Goal: Information Seeking & Learning: Find specific fact

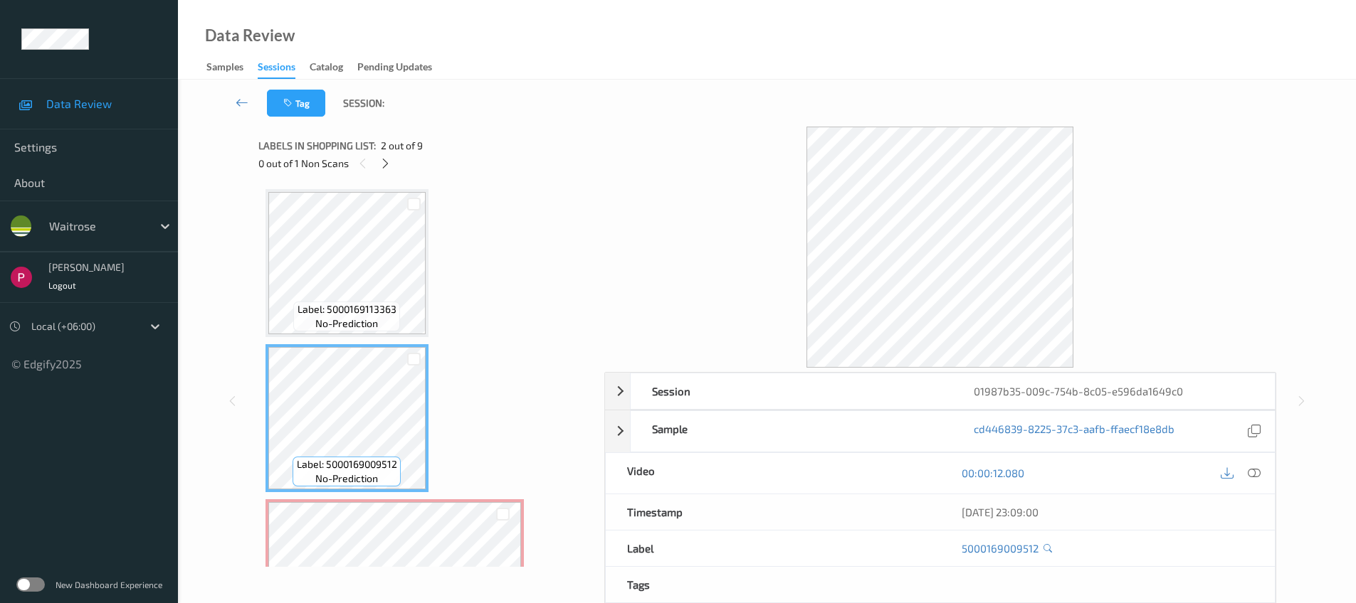
scroll to position [102, 0]
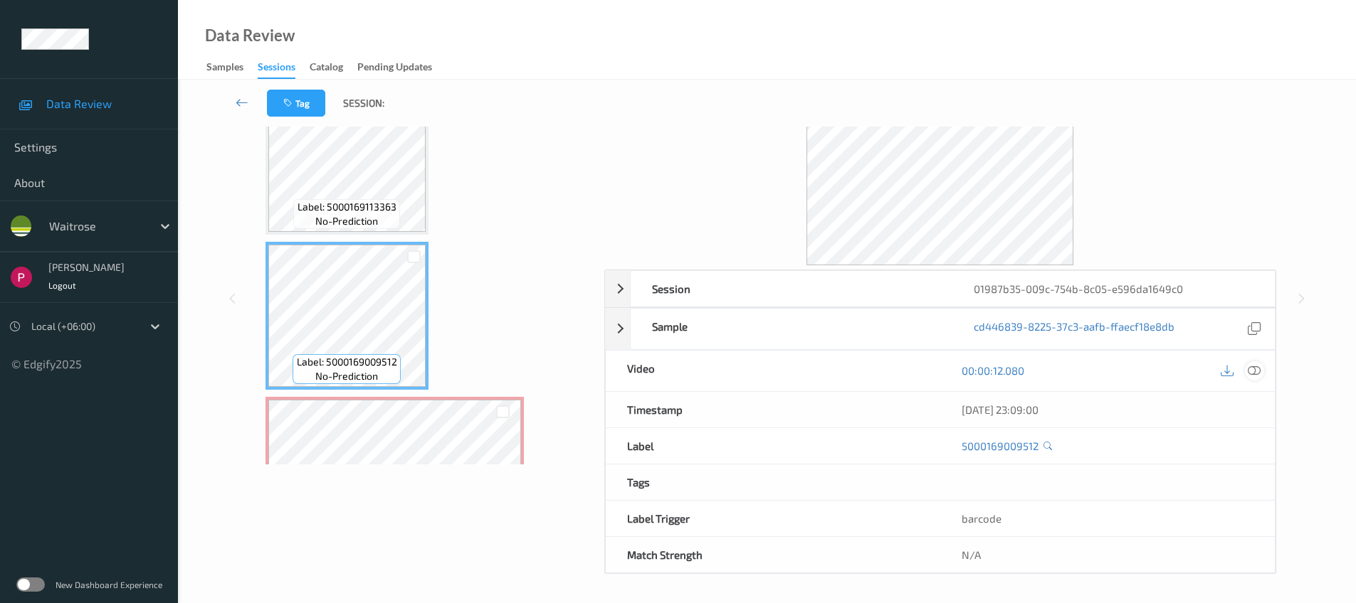
click at [1256, 373] on icon at bounding box center [1253, 370] width 13 height 13
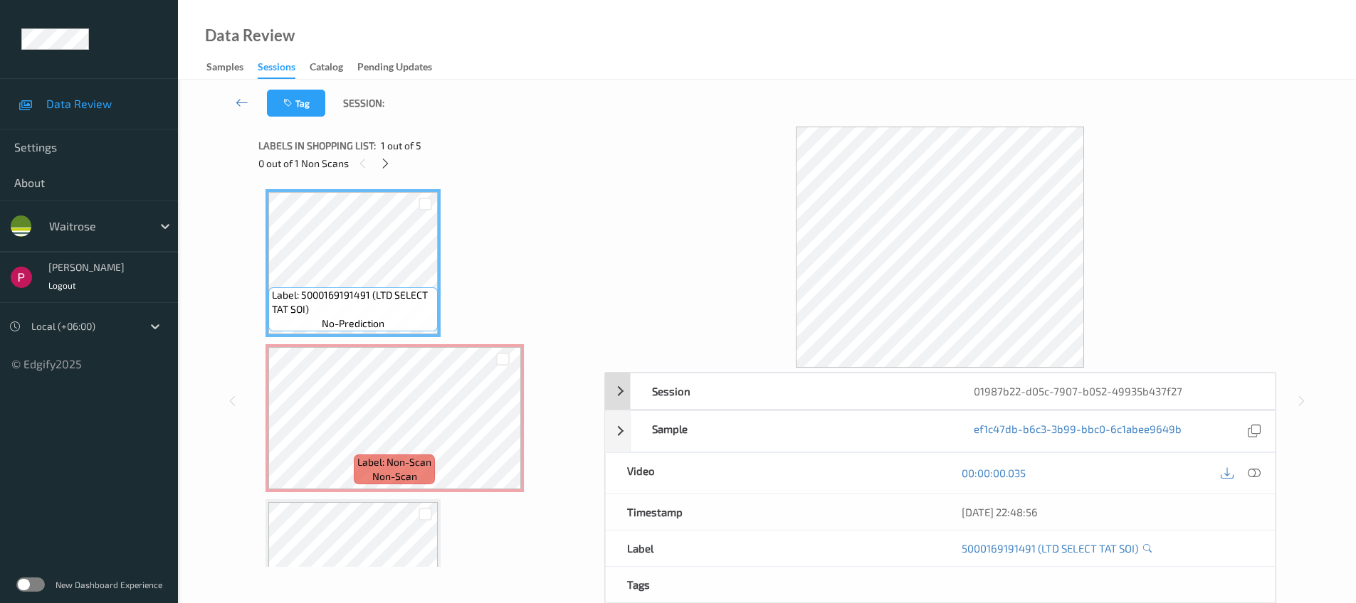
click at [1212, 394] on div "01987b22-d05c-7907-b052-49935b437f27" at bounding box center [1113, 392] width 322 height 36
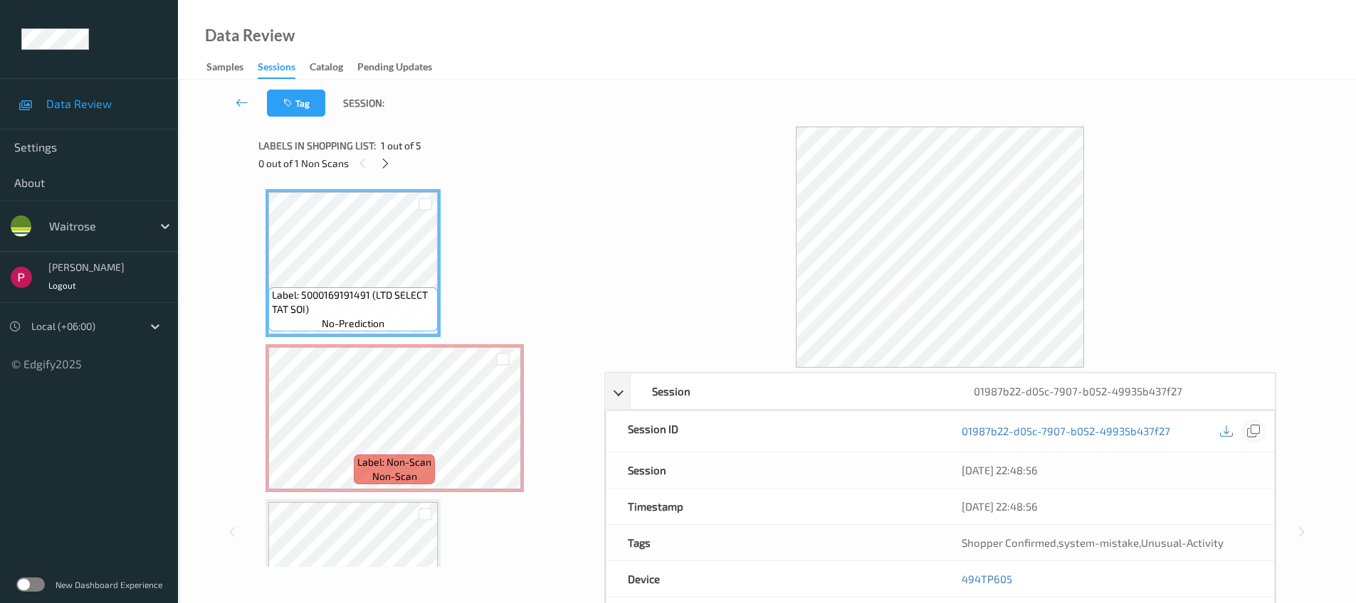
click at [1250, 431] on icon at bounding box center [1253, 431] width 13 height 13
drag, startPoint x: 1016, startPoint y: 576, endPoint x: 974, endPoint y: 566, distance: 43.8
click at [963, 579] on div "494TP605" at bounding box center [1107, 579] width 334 height 36
copy link "494TP605"
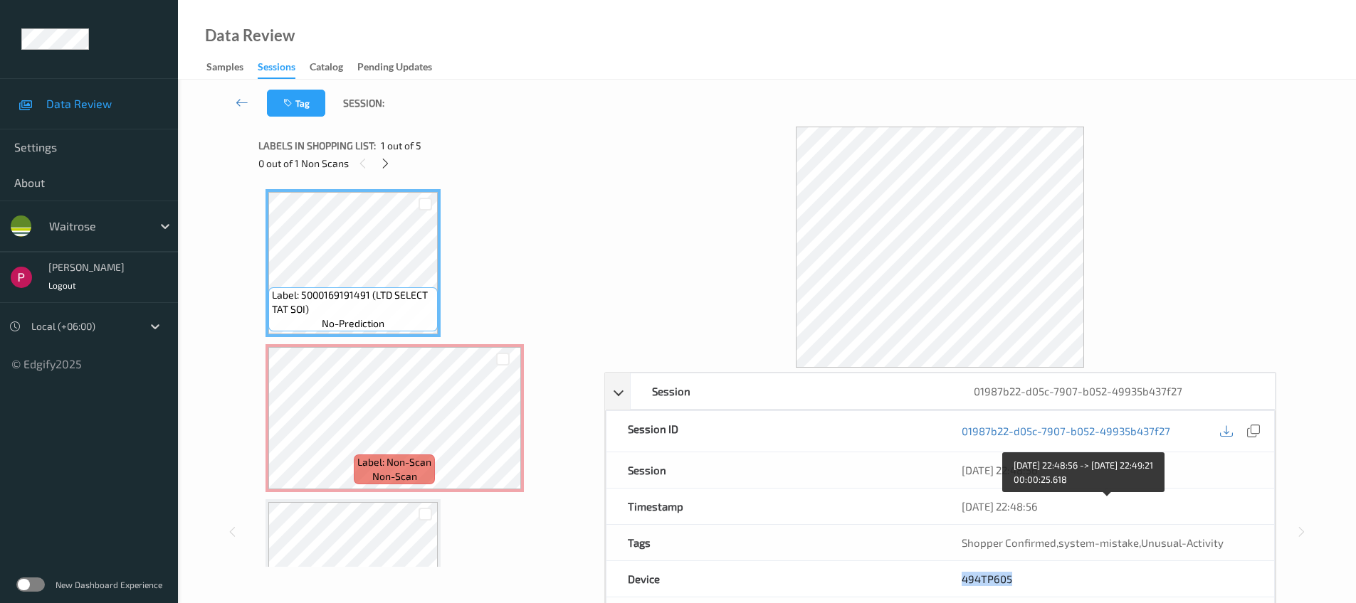
scroll to position [303, 0]
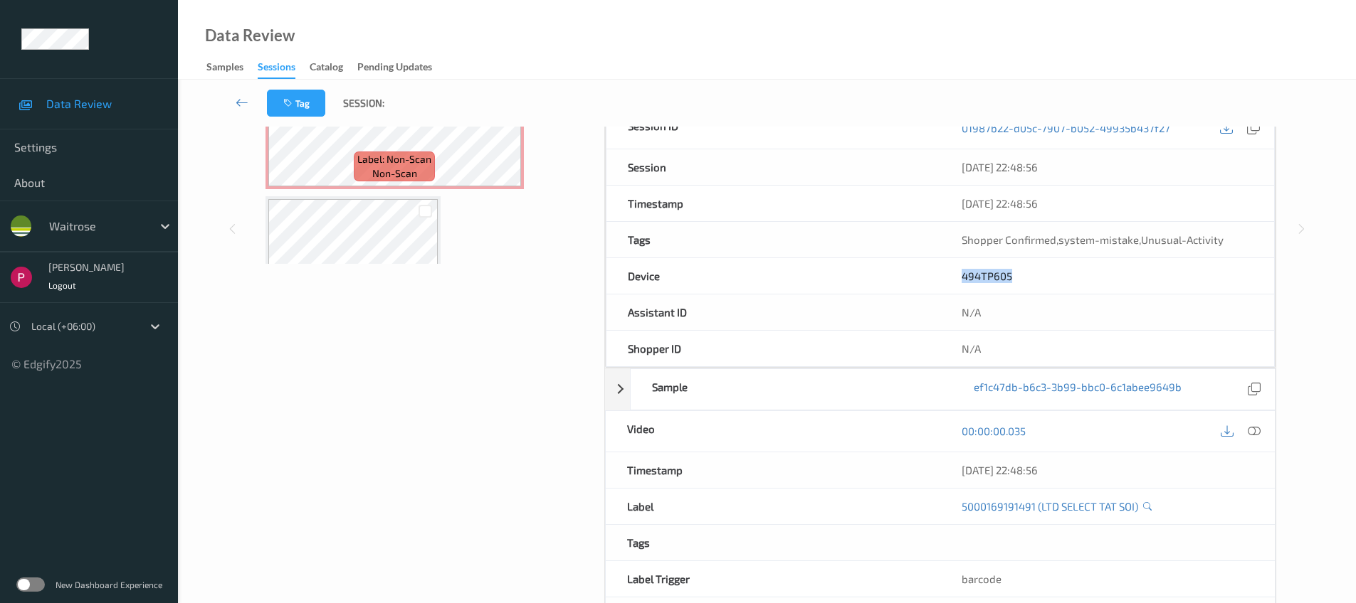
drag, startPoint x: 1030, startPoint y: 474, endPoint x: 882, endPoint y: 480, distance: 147.4
click at [882, 480] on div "Timestamp 05/08/2025 22:48:56" at bounding box center [940, 471] width 670 height 36
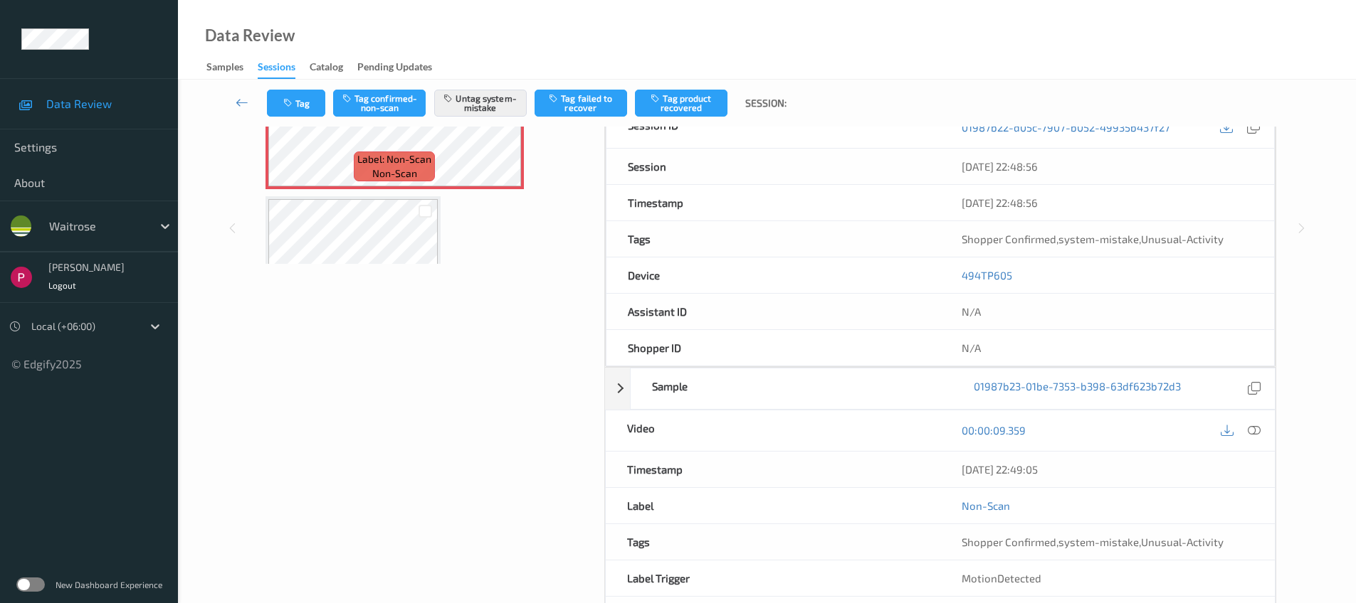
drag, startPoint x: 1066, startPoint y: 470, endPoint x: 922, endPoint y: 468, distance: 143.8
click at [922, 468] on div "Timestamp 05/08/2025 22:49:05" at bounding box center [940, 470] width 670 height 36
copy div "05/08/2025 22:49:05"
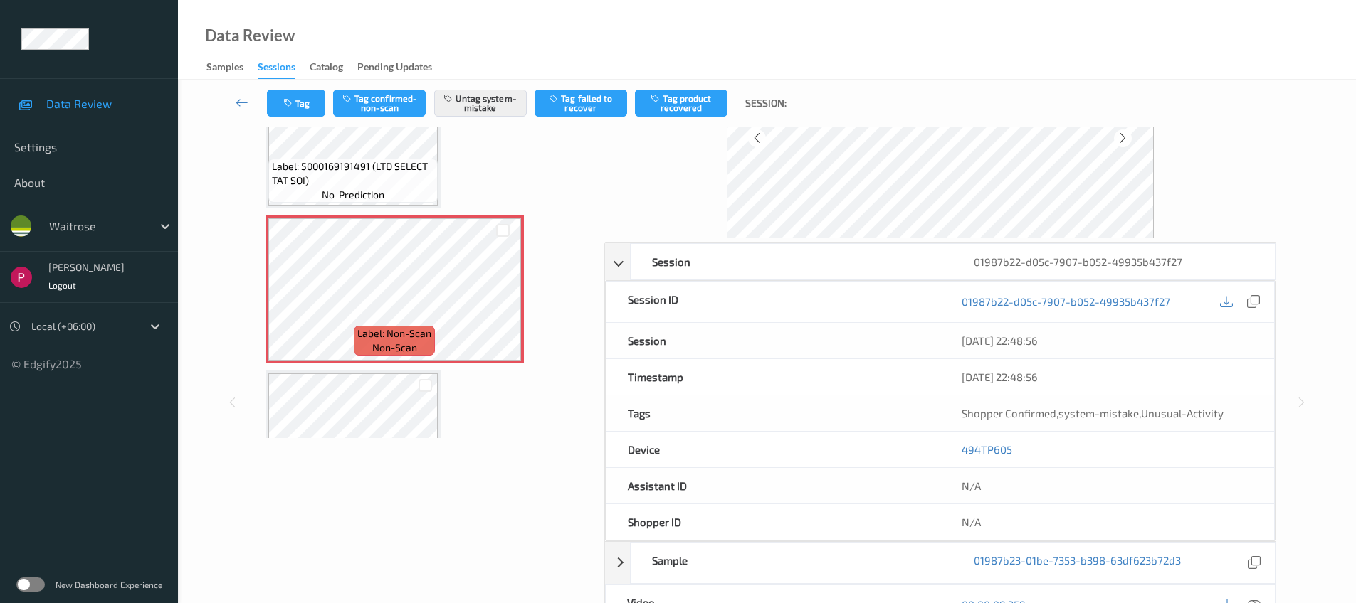
scroll to position [0, 0]
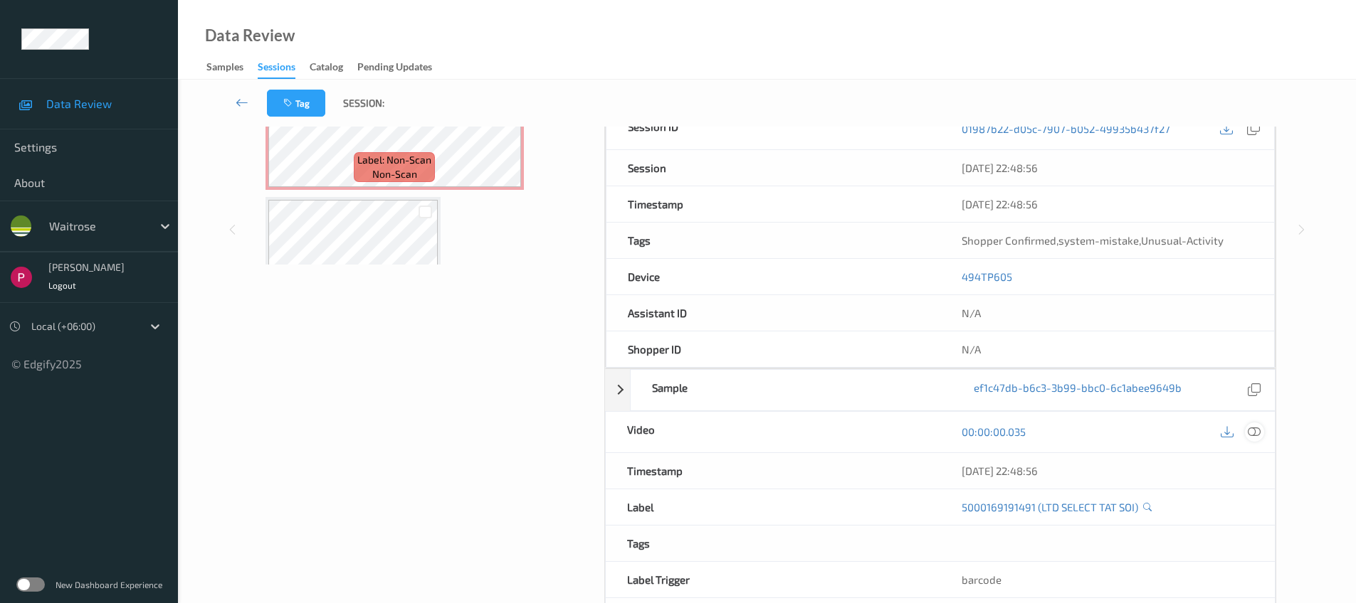
click at [1253, 438] on icon at bounding box center [1253, 432] width 13 height 13
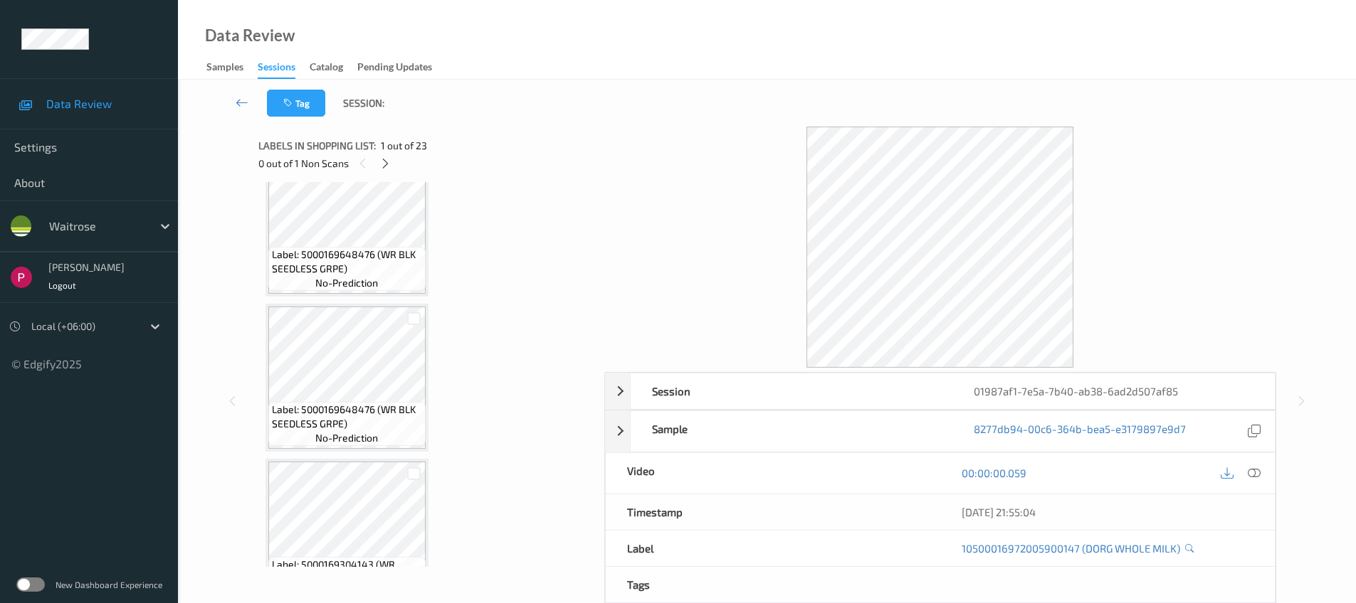
scroll to position [1778, 0]
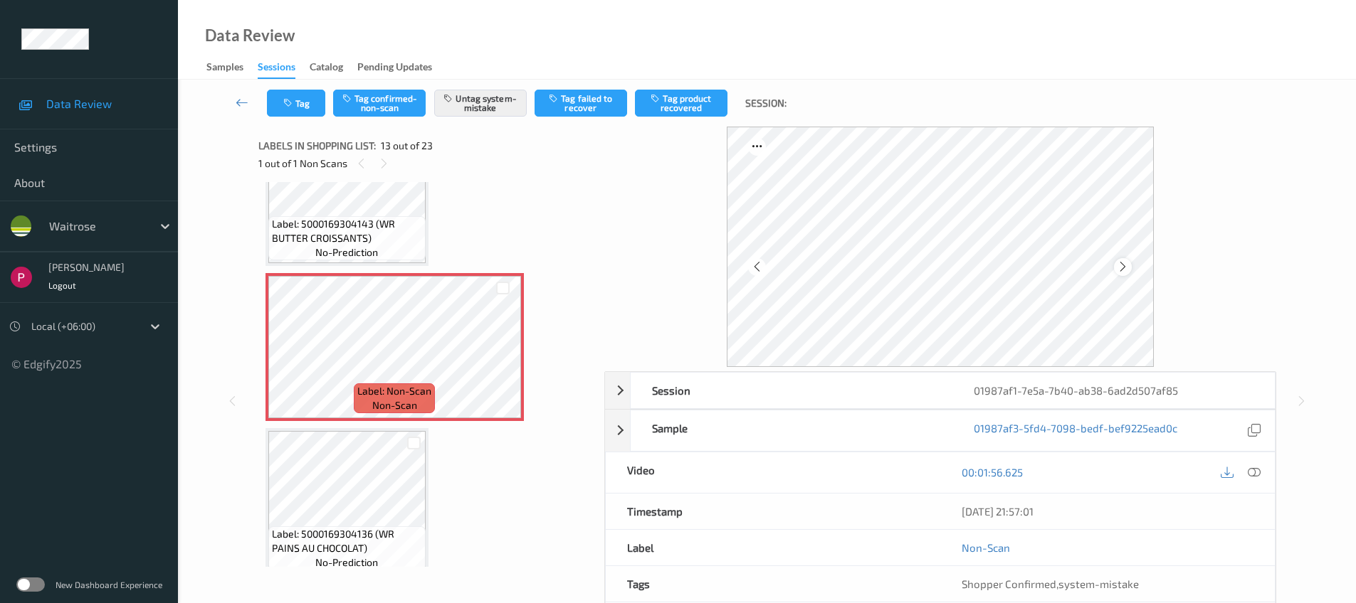
click at [1119, 267] on icon at bounding box center [1123, 266] width 12 height 13
click at [1119, 266] on icon at bounding box center [1123, 266] width 12 height 13
click at [1119, 267] on icon at bounding box center [1123, 266] width 12 height 13
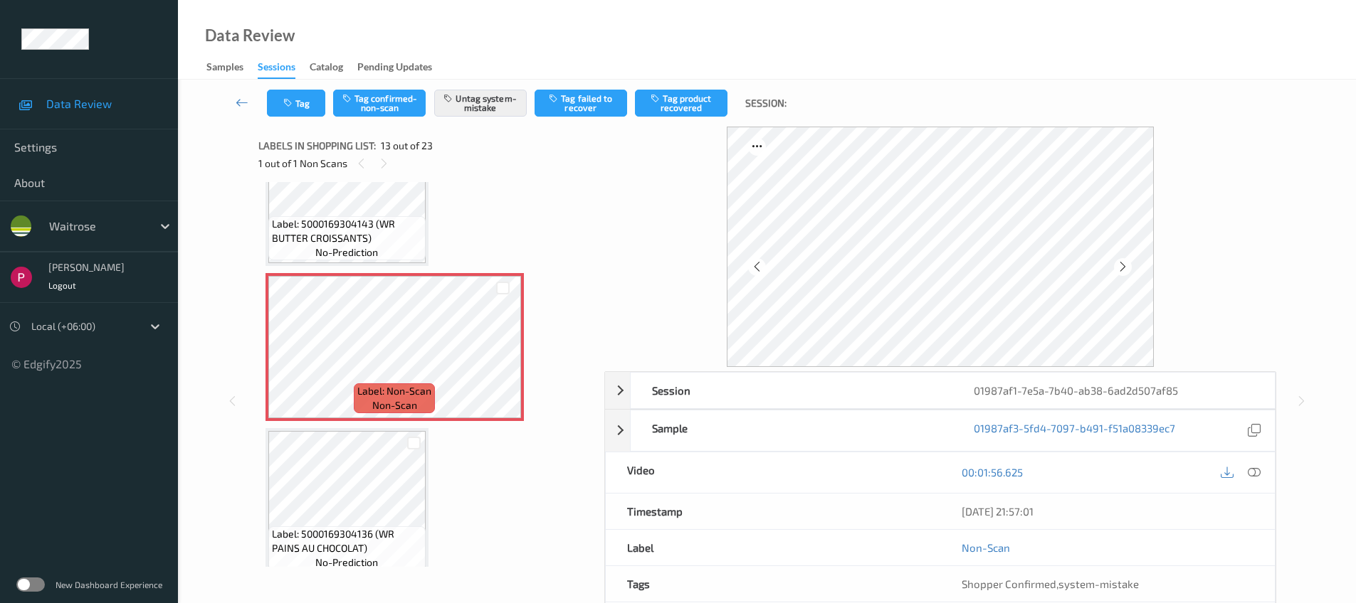
click at [1119, 267] on icon at bounding box center [1123, 266] width 12 height 13
click at [1118, 268] on icon at bounding box center [1123, 266] width 12 height 13
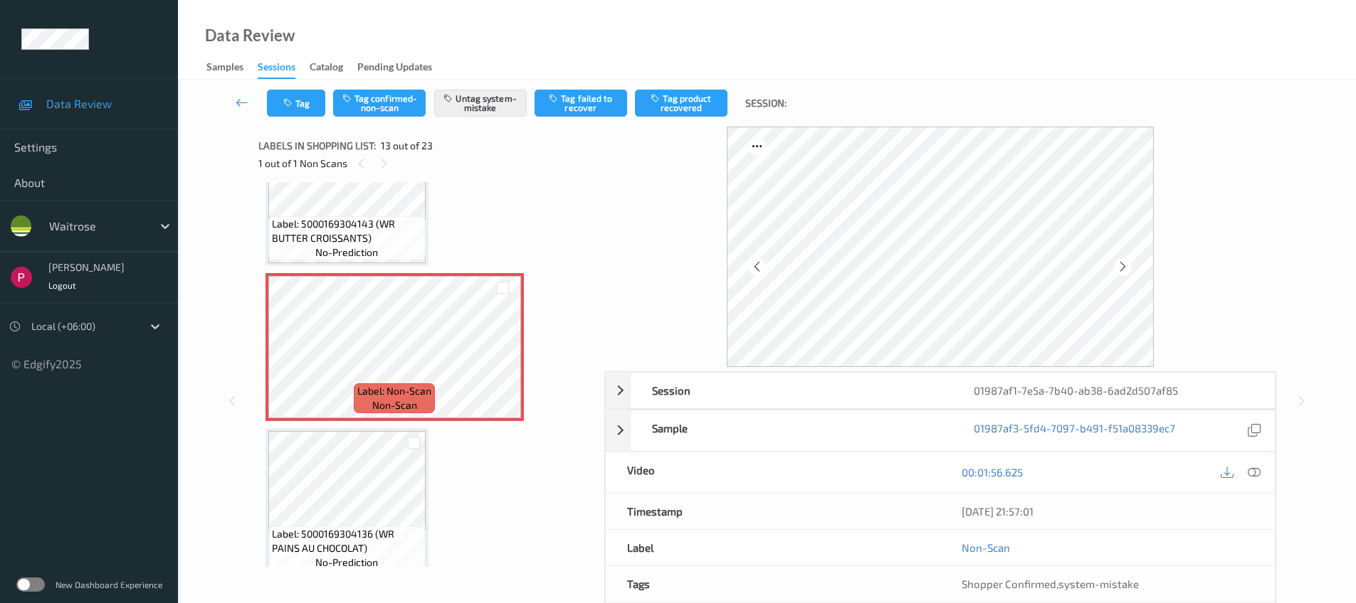
click at [1117, 268] on icon at bounding box center [1123, 266] width 12 height 13
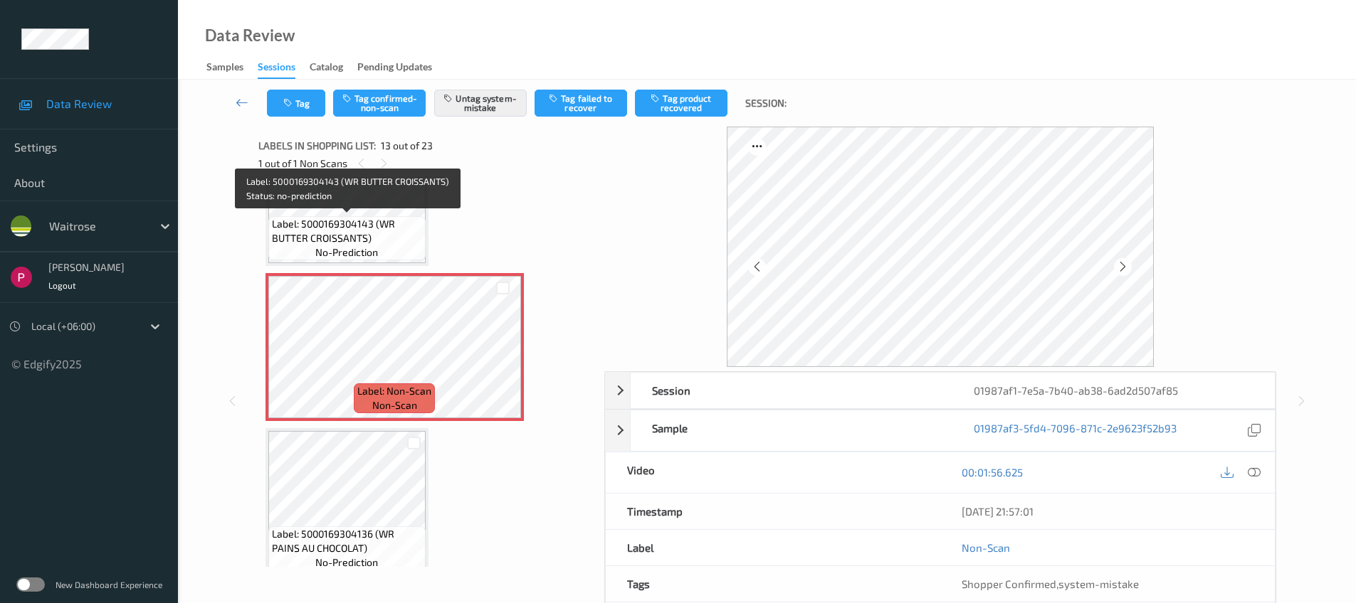
click at [368, 243] on span "Label: 5000169304143 (WR BUTTER CROISSANTS)" at bounding box center [347, 231] width 150 height 28
click at [357, 229] on span "Label: 5000169304143 (WR BUTTER CROISSANTS)" at bounding box center [347, 231] width 150 height 28
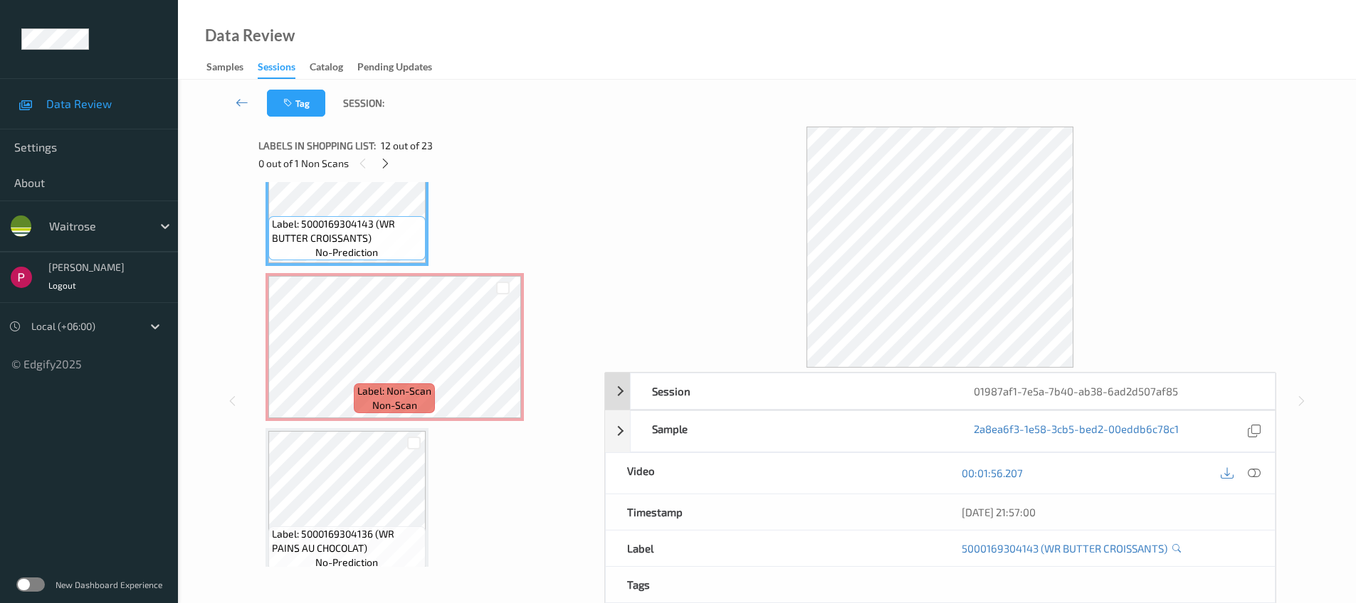
click at [1196, 391] on div "01987af1-7e5a-7b40-ab38-6ad2d507af85" at bounding box center [1113, 392] width 322 height 36
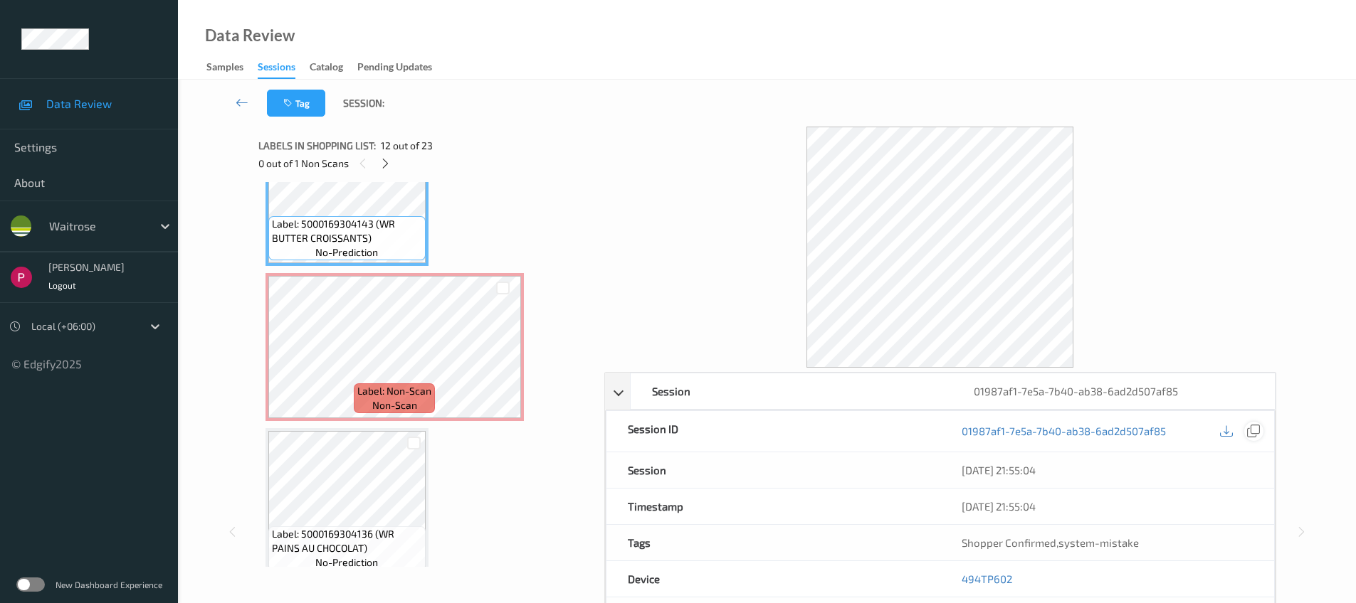
click at [1252, 431] on icon at bounding box center [1253, 431] width 13 height 13
drag, startPoint x: 1020, startPoint y: 577, endPoint x: 947, endPoint y: 574, distance: 72.6
click at [946, 574] on div "494TP602" at bounding box center [1107, 579] width 334 height 36
copy link "494TP602"
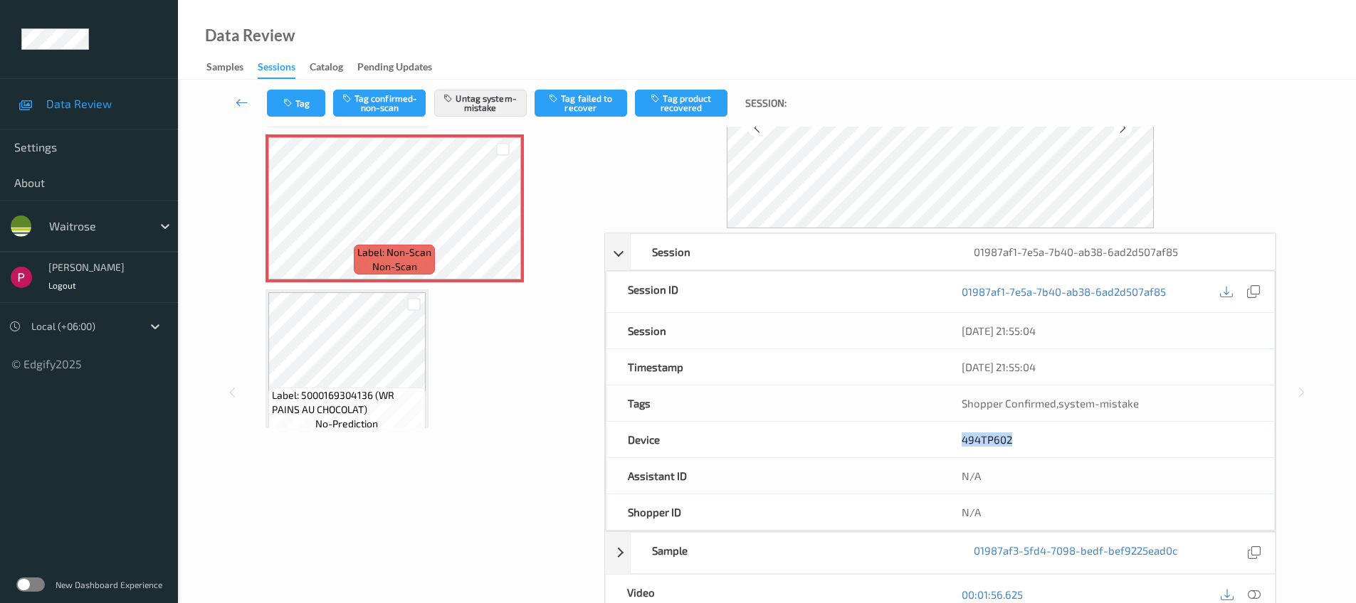
scroll to position [362, 0]
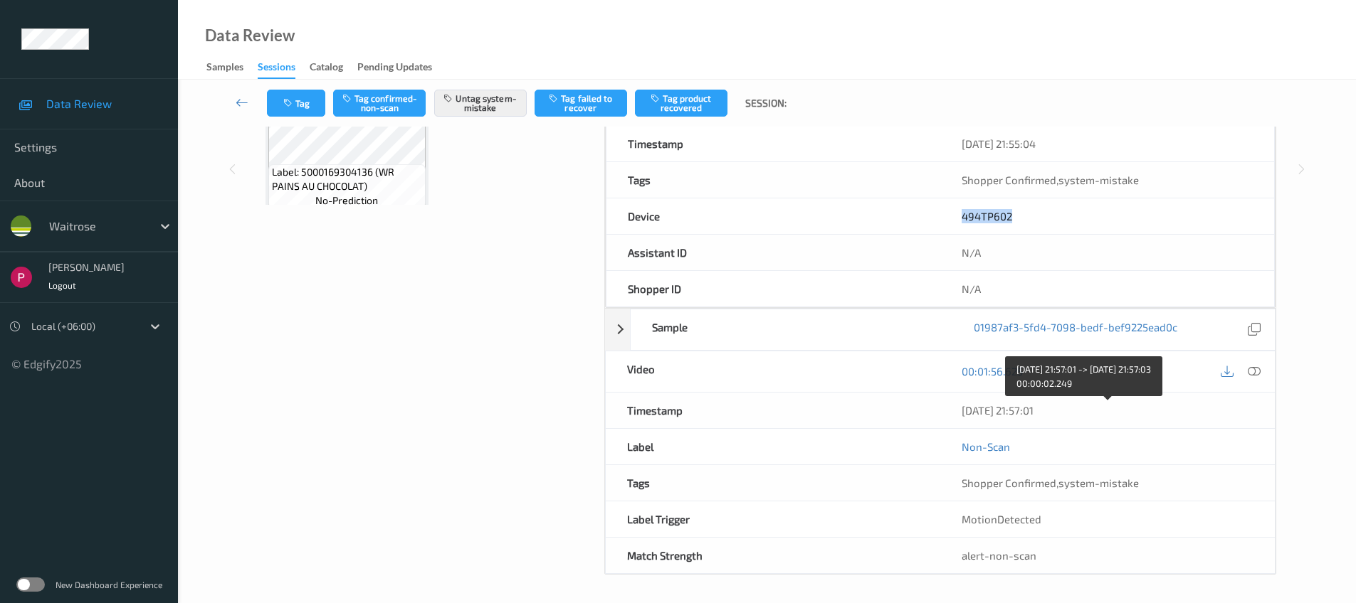
drag, startPoint x: 1048, startPoint y: 413, endPoint x: 957, endPoint y: 412, distance: 90.4
click at [957, 412] on div "05/08/2025 21:57:01" at bounding box center [1107, 411] width 334 height 36
copy div "05/08/2025 21:57:01"
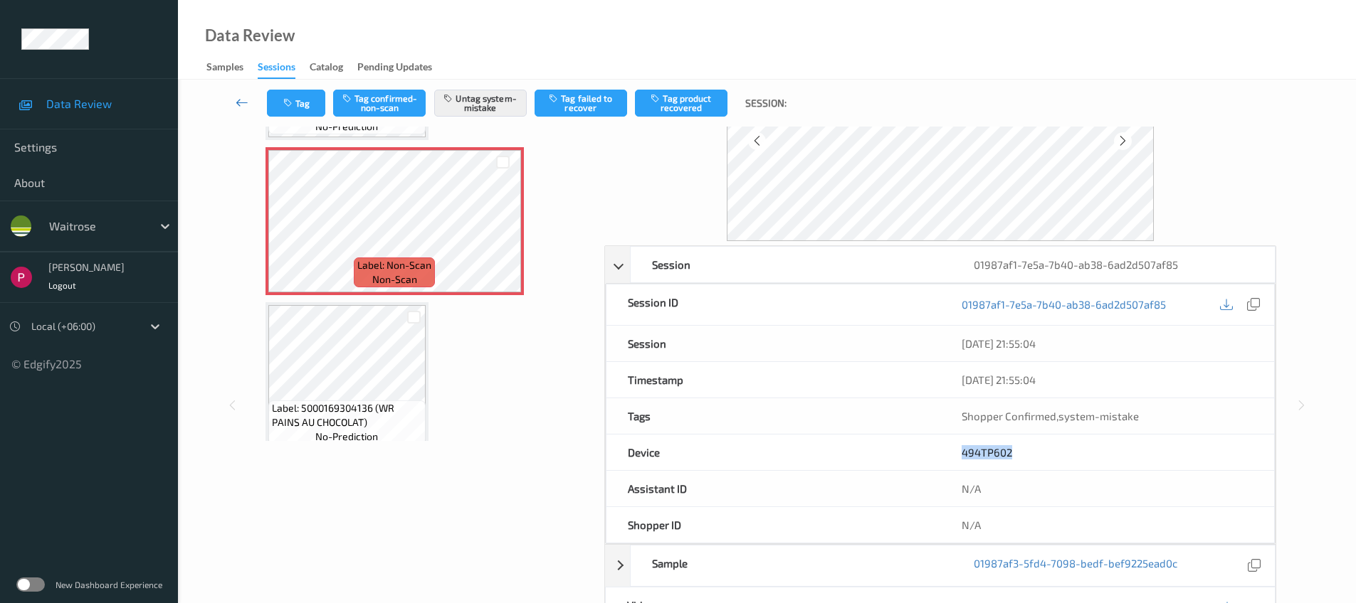
scroll to position [0, 0]
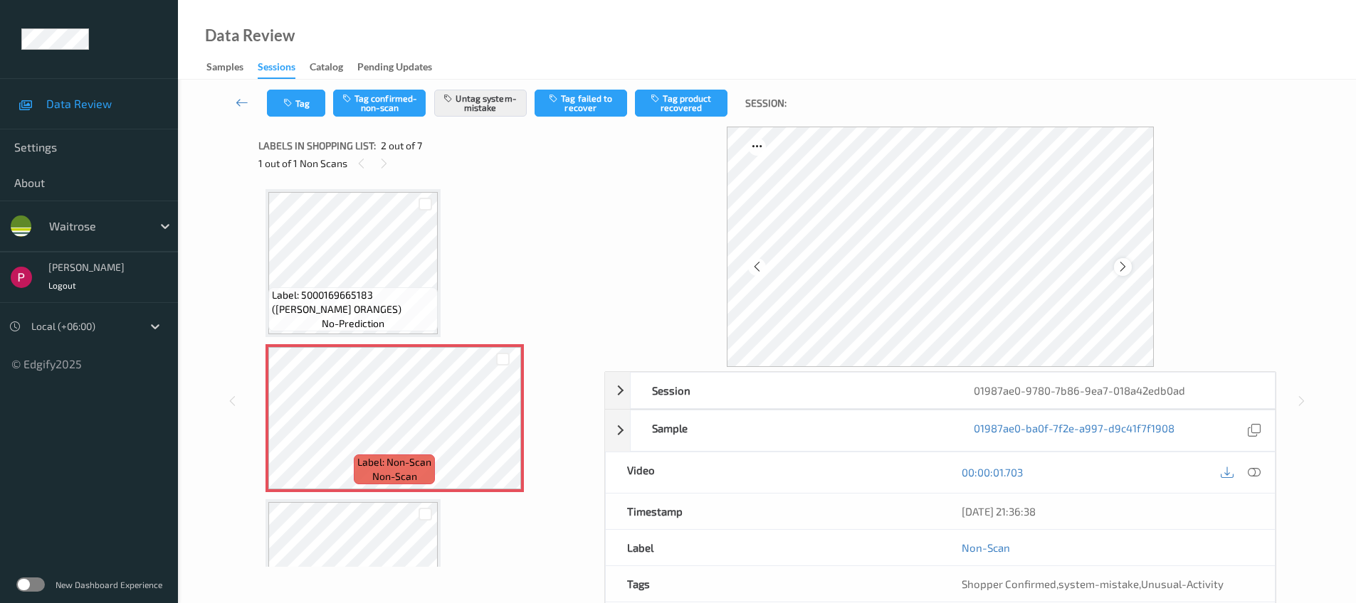
click at [1125, 270] on icon at bounding box center [1123, 266] width 12 height 13
click at [1190, 393] on div "01987ae0-9780-7b86-9ea7-018a42edb0ad" at bounding box center [1113, 391] width 322 height 36
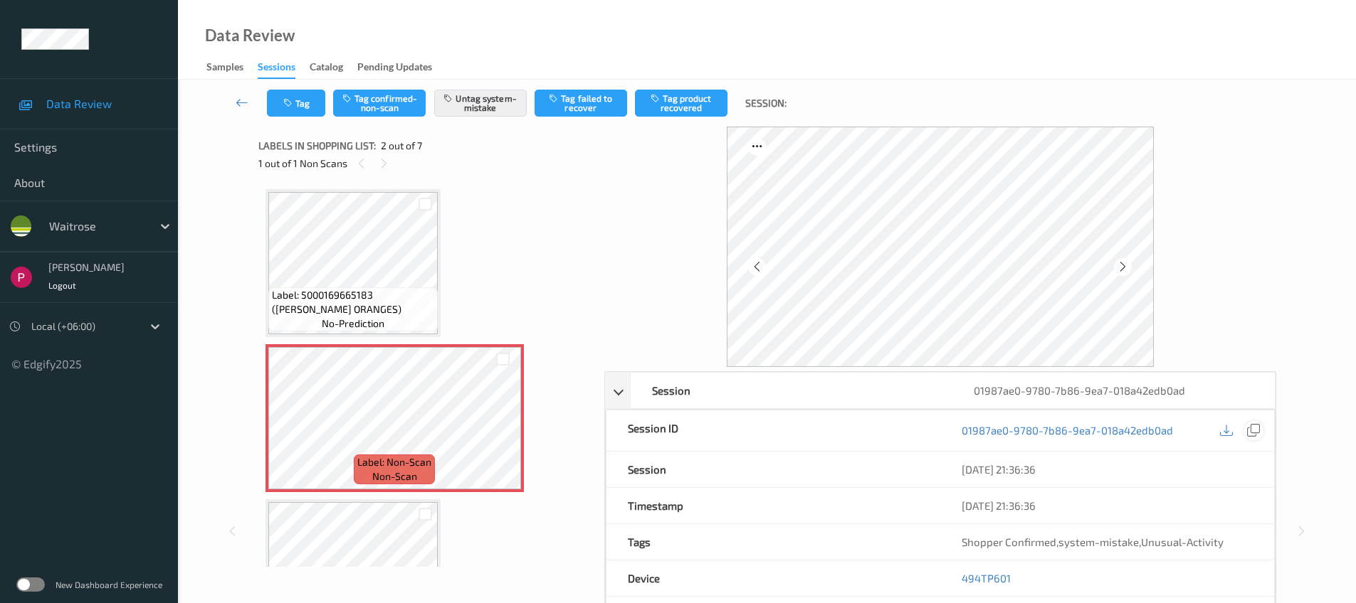
click at [1250, 426] on icon at bounding box center [1253, 430] width 13 height 13
drag, startPoint x: 1018, startPoint y: 586, endPoint x: 955, endPoint y: 573, distance: 64.6
click at [955, 573] on div "494TP601" at bounding box center [1107, 579] width 334 height 36
copy link "494TP601"
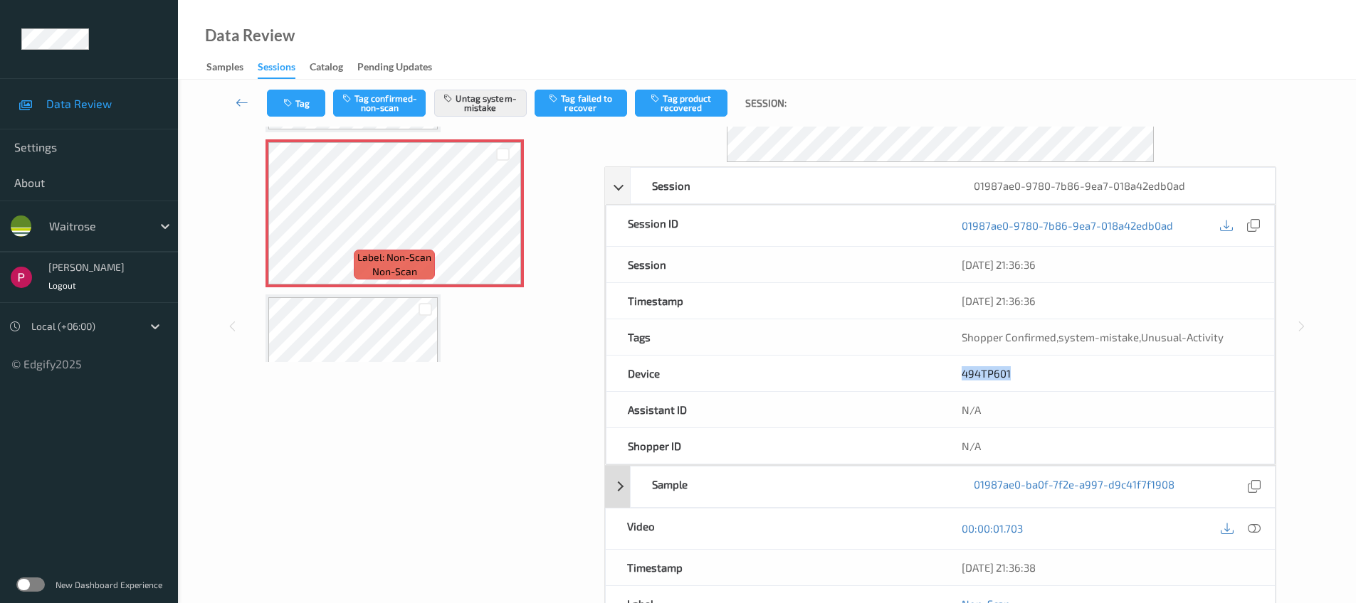
scroll to position [362, 0]
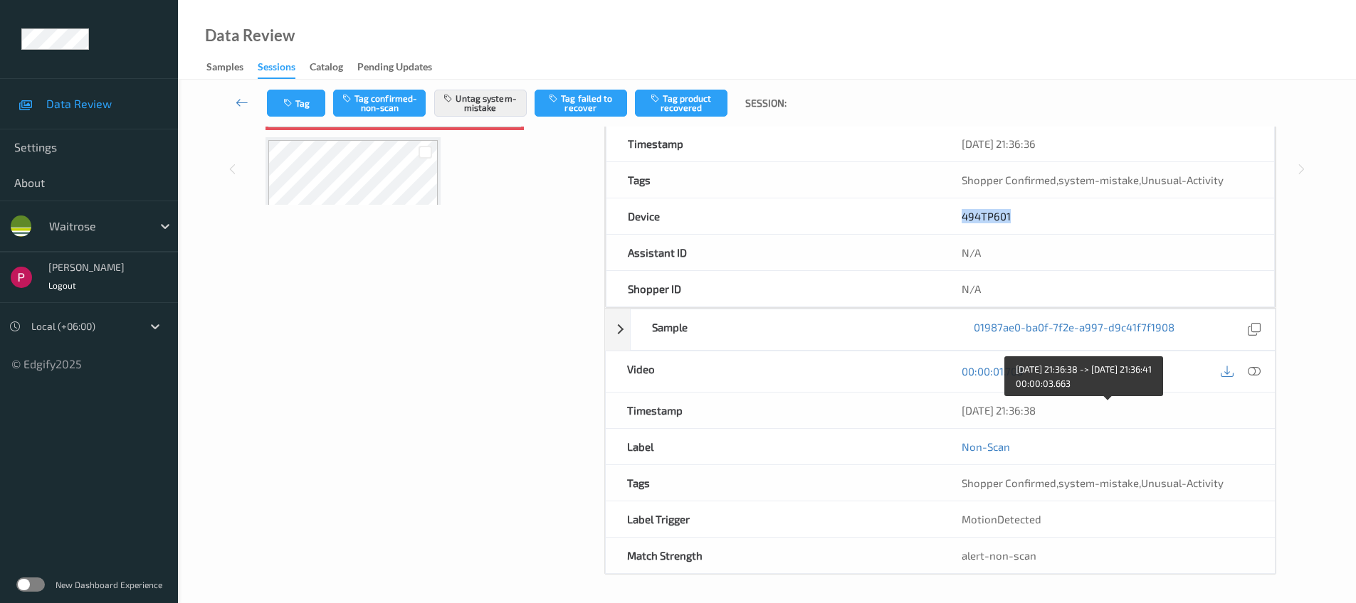
drag, startPoint x: 1014, startPoint y: 415, endPoint x: 956, endPoint y: 417, distance: 58.4
click at [956, 416] on div "05/08/2025 21:36:38" at bounding box center [1107, 411] width 334 height 36
copy div "05/08/2025 21:36:38"
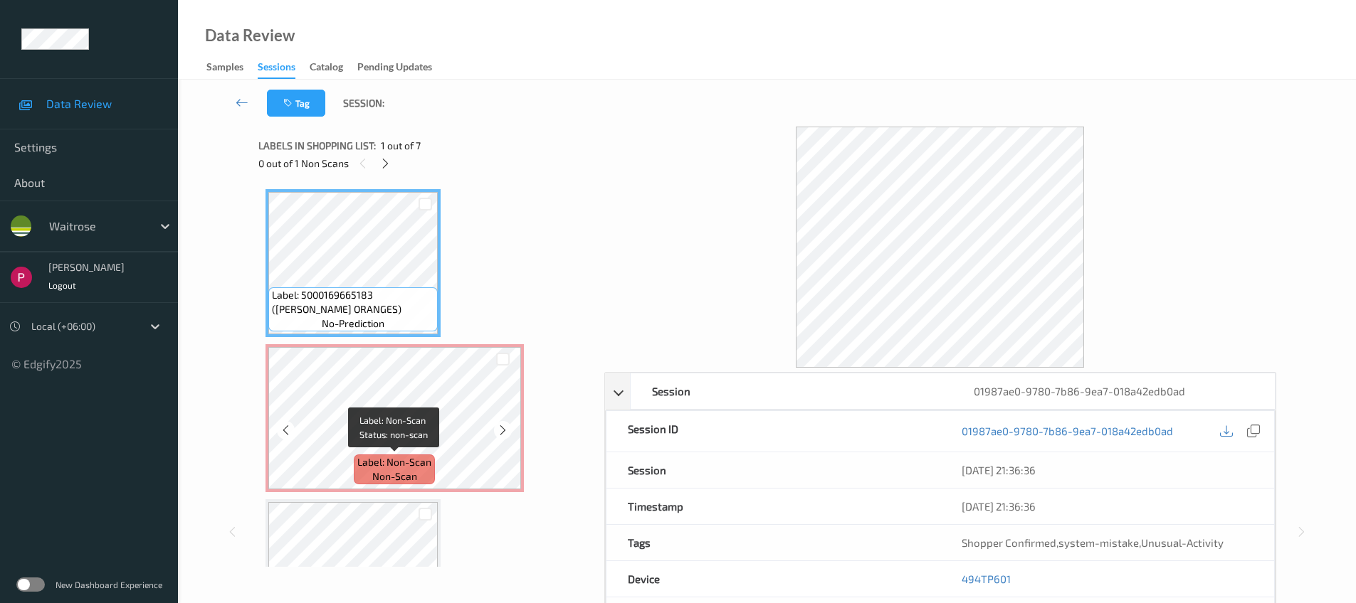
scroll to position [149, 0]
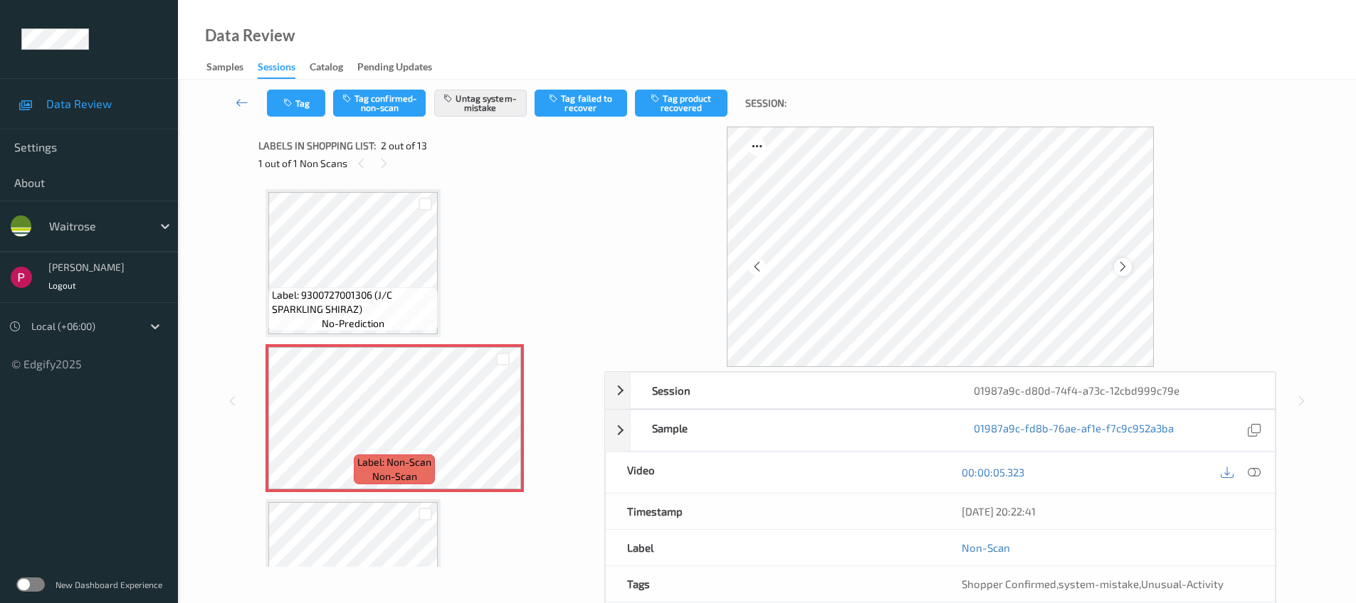
click at [1124, 265] on icon at bounding box center [1123, 266] width 12 height 13
click at [1125, 265] on icon at bounding box center [1123, 266] width 12 height 13
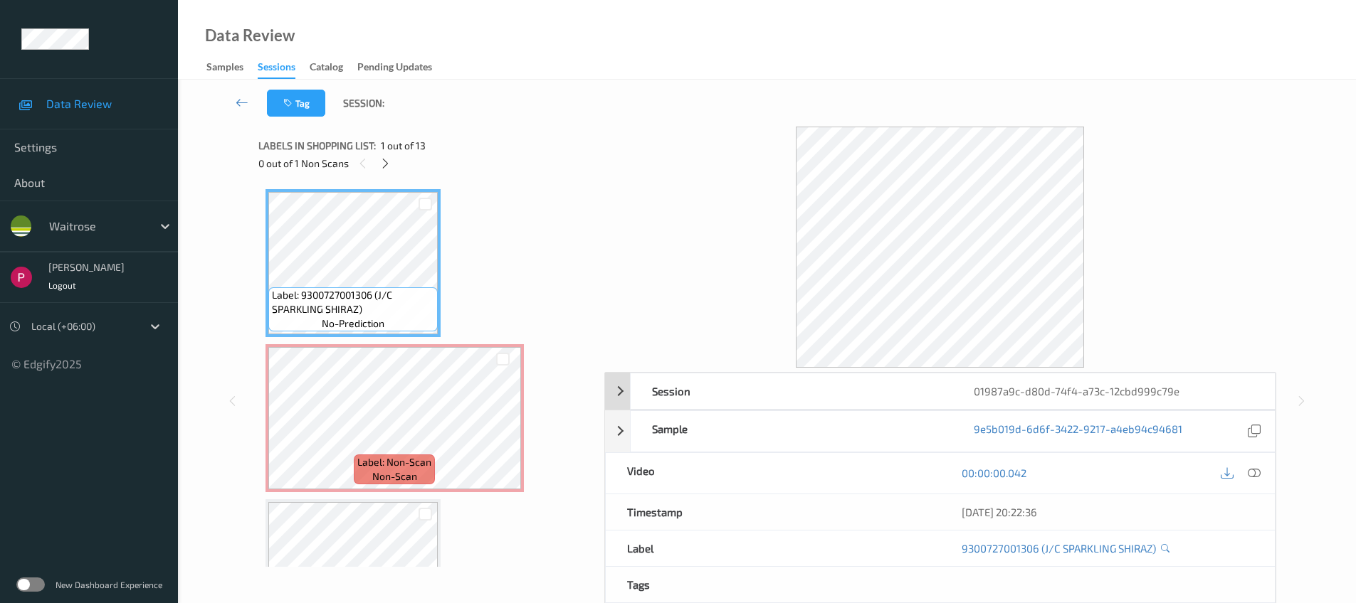
click at [1094, 389] on div "01987a9c-d80d-74f4-a73c-12cbd999c79e" at bounding box center [1113, 392] width 322 height 36
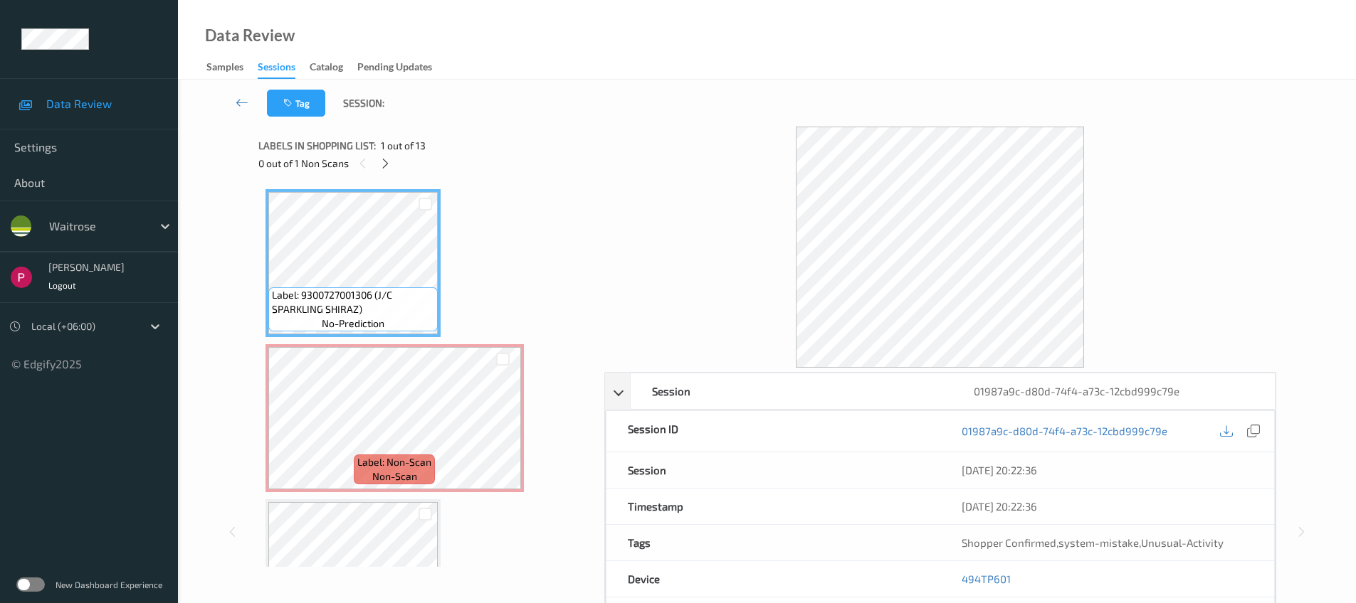
click at [1263, 433] on div "01987a9c-d80d-74f4-a73c-12cbd999c79e" at bounding box center [1107, 431] width 334 height 41
click at [1257, 435] on icon at bounding box center [1253, 431] width 13 height 13
drag, startPoint x: 1003, startPoint y: 576, endPoint x: 961, endPoint y: 576, distance: 42.0
click at [960, 577] on div "494TP601" at bounding box center [1107, 579] width 334 height 36
copy link "494TP601"
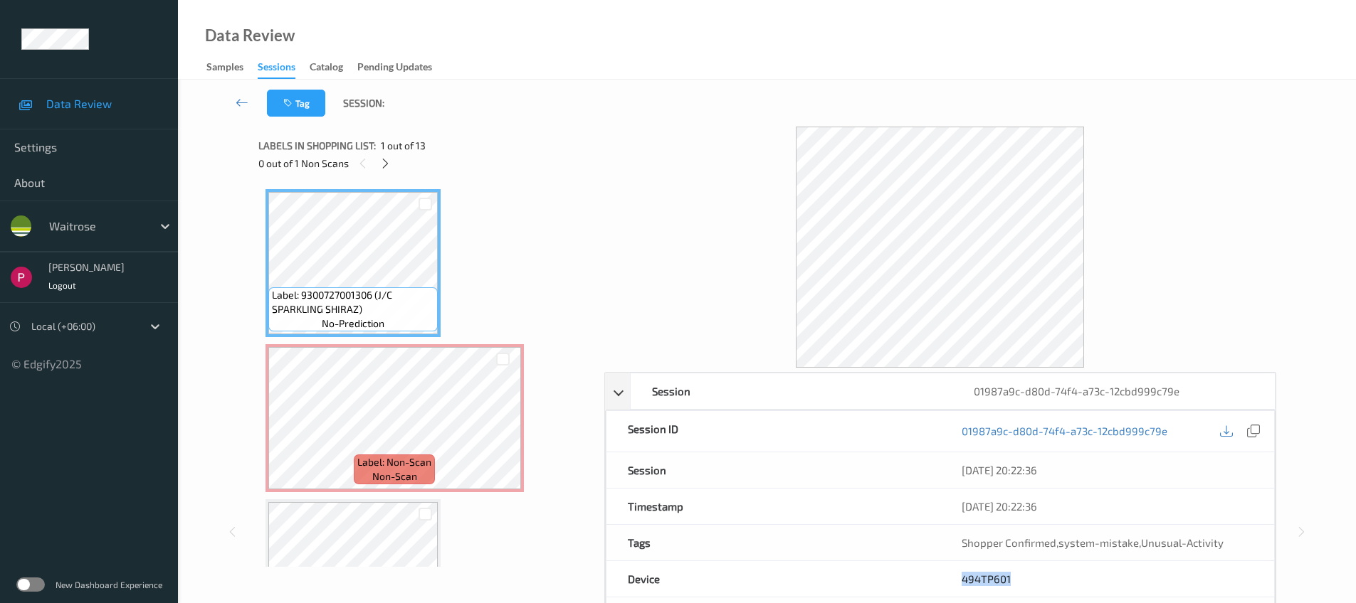
scroll to position [364, 0]
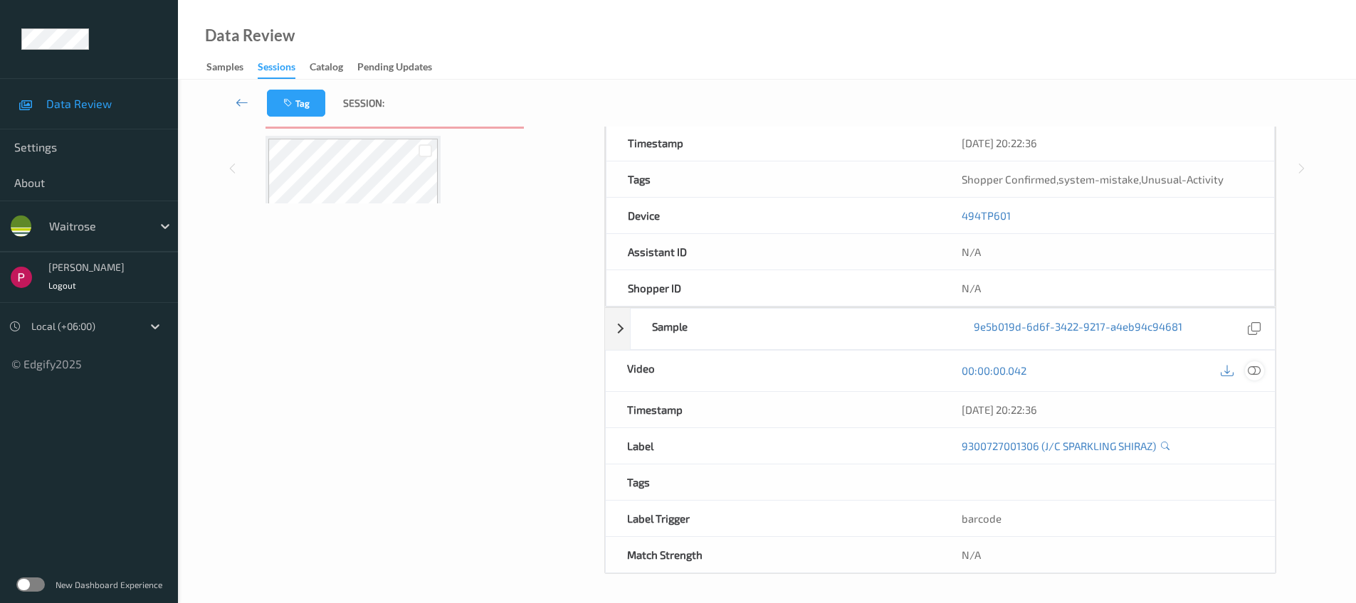
click at [1252, 374] on icon at bounding box center [1253, 370] width 13 height 13
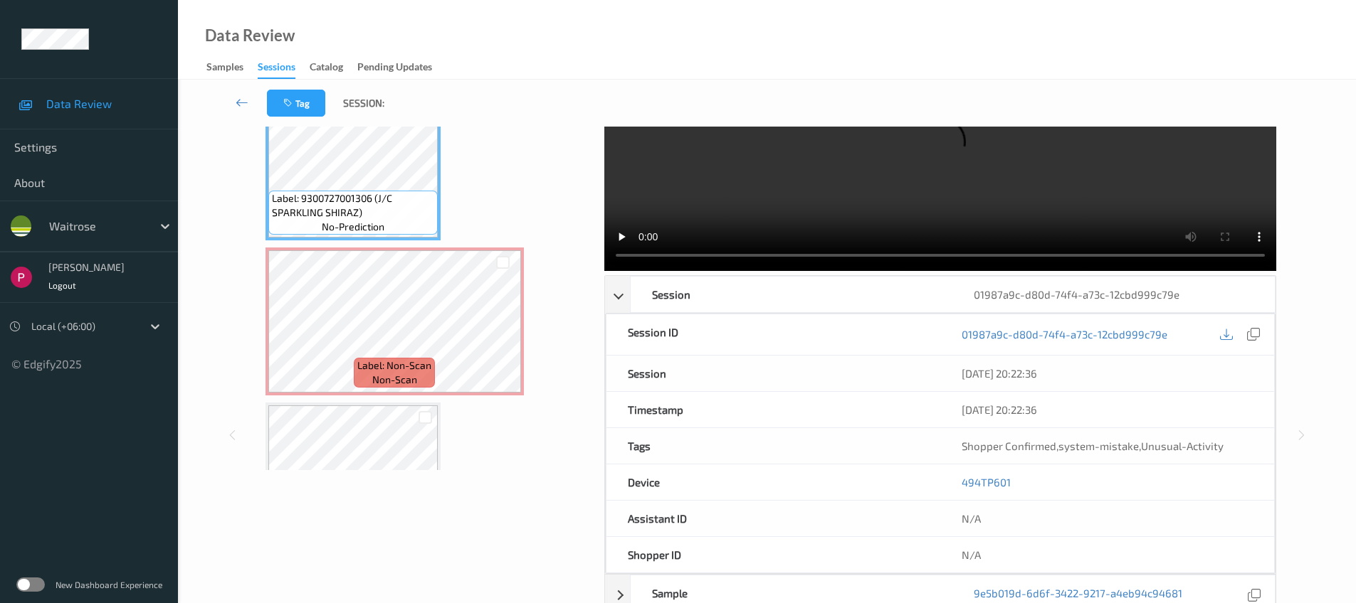
scroll to position [0, 0]
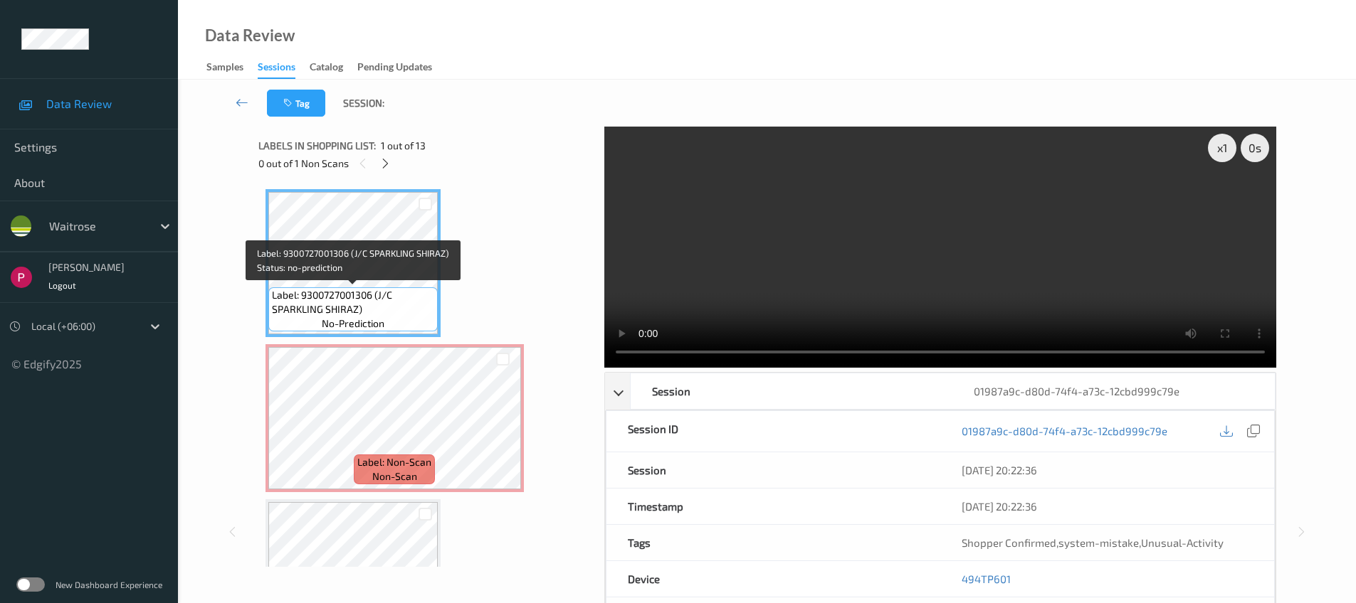
click at [401, 289] on span "Label: 9300727001306 (J/C SPARKLING SHIRAZ)" at bounding box center [353, 302] width 162 height 28
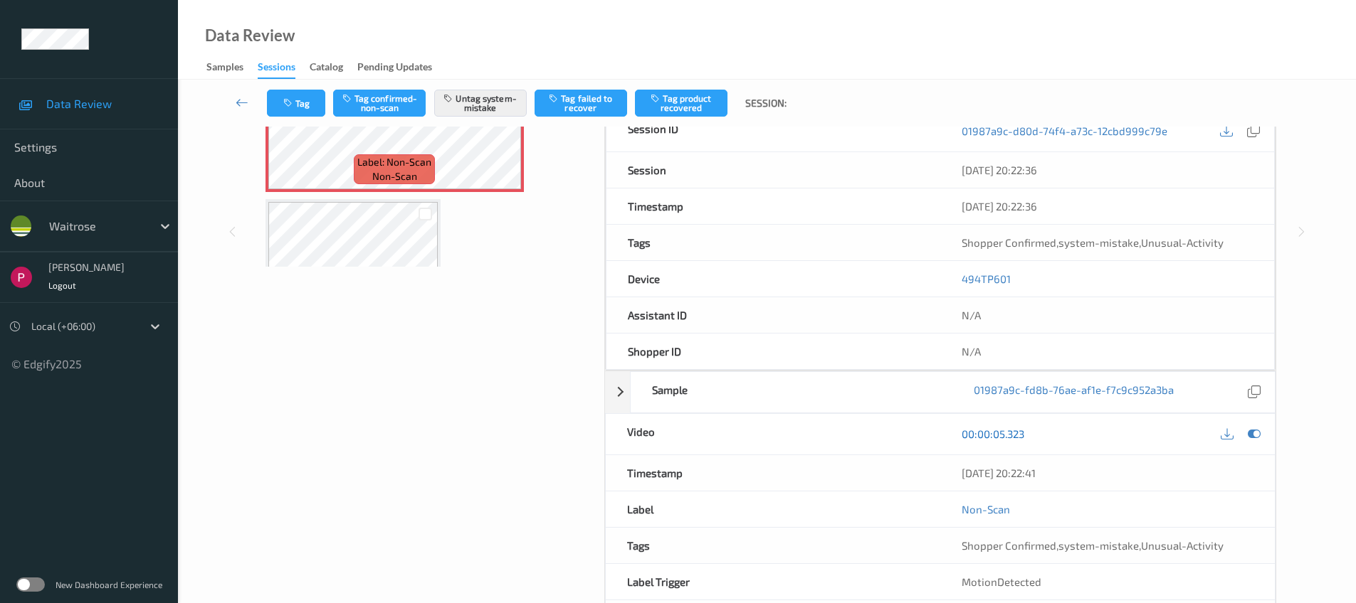
scroll to position [364, 0]
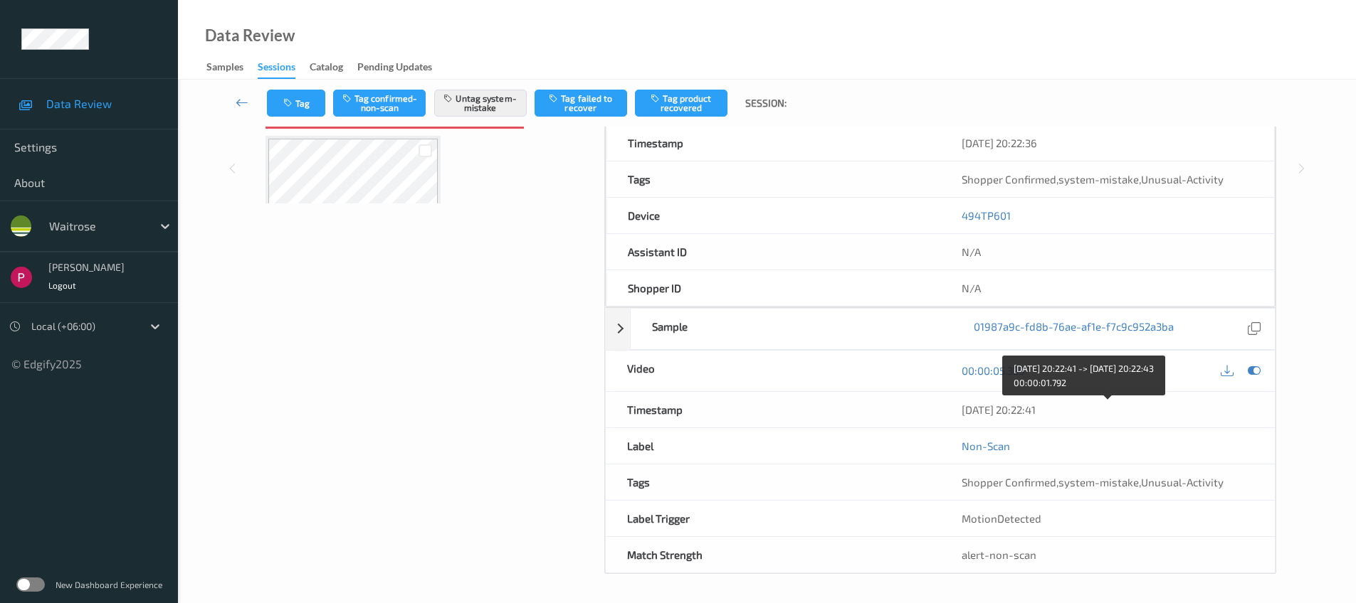
drag, startPoint x: 1003, startPoint y: 415, endPoint x: 955, endPoint y: 414, distance: 48.4
click at [955, 414] on div "05/08/2025 20:22:41" at bounding box center [1107, 410] width 334 height 36
copy div "05/08/2025 20:22:41"
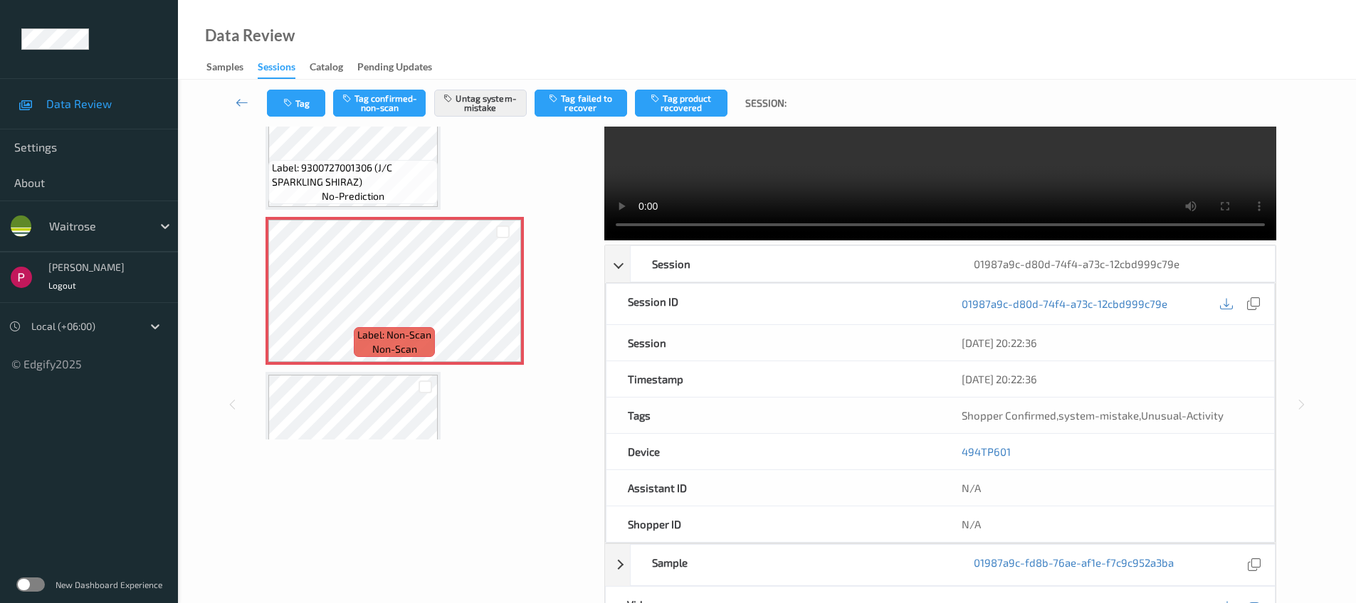
scroll to position [0, 0]
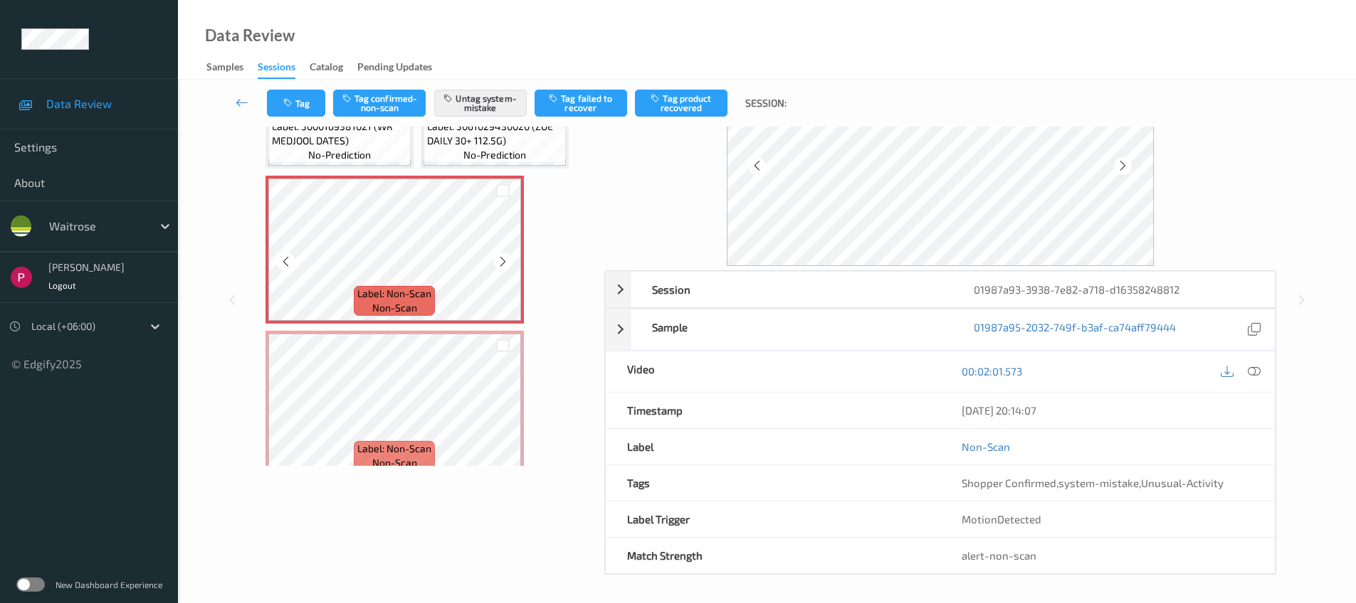
scroll to position [398, 0]
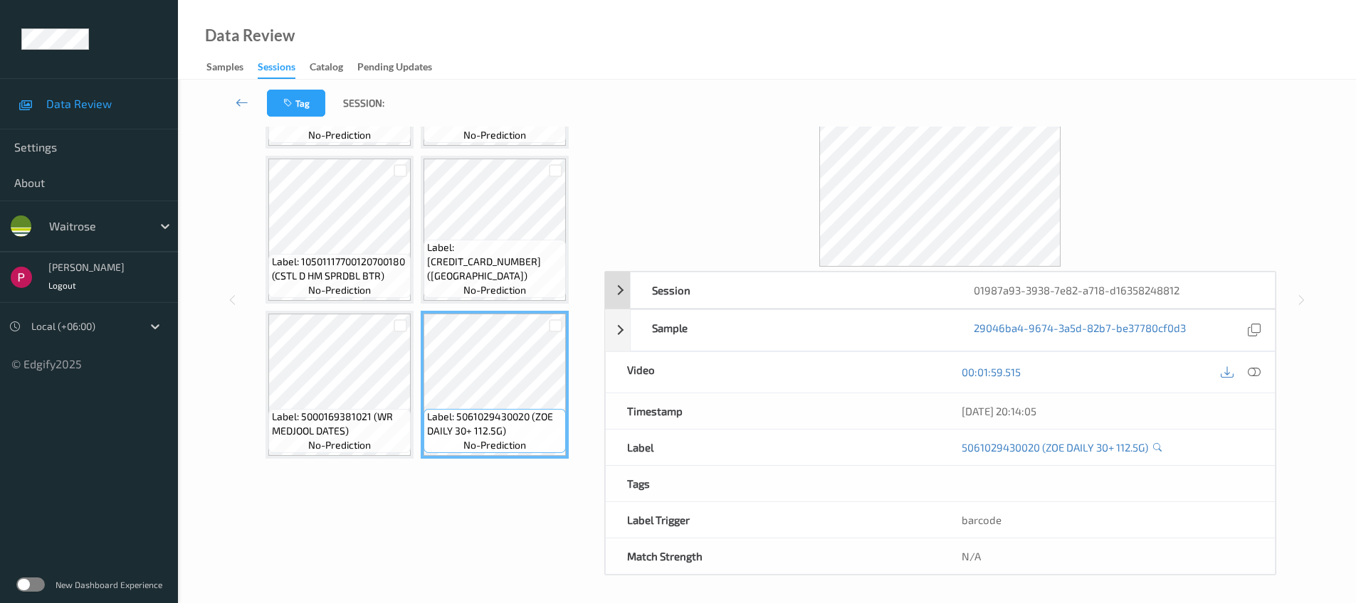
click at [1239, 284] on div "01987a93-3938-7e82-a718-d16358248812" at bounding box center [1113, 291] width 322 height 36
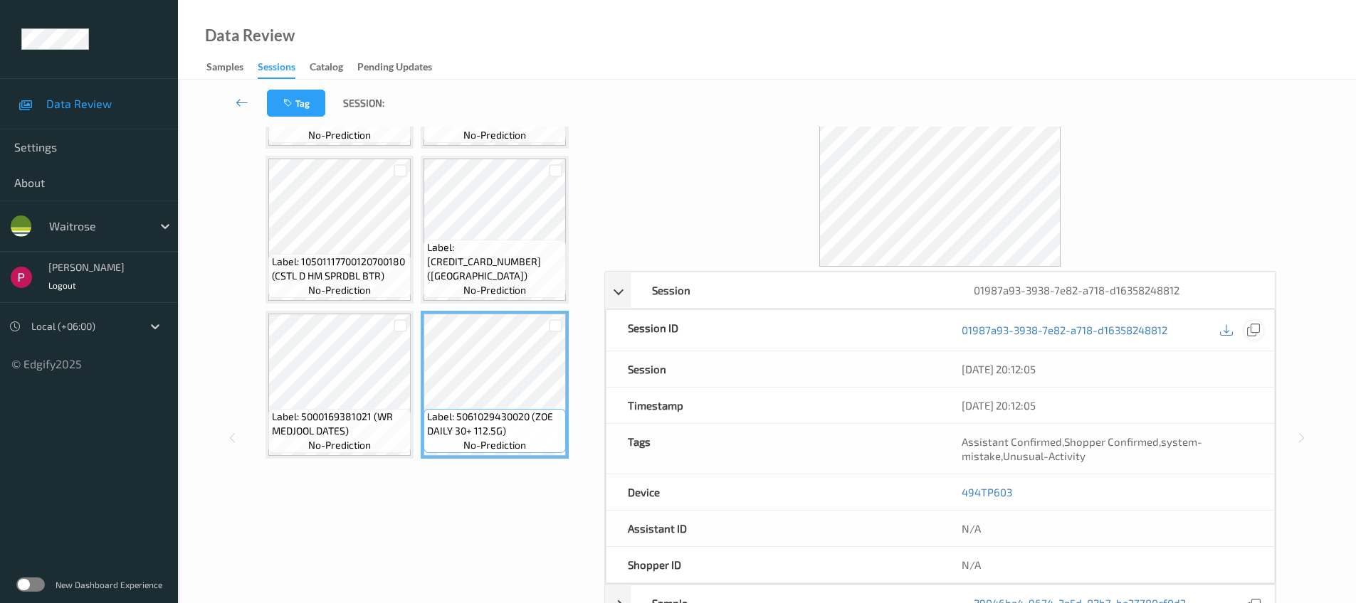
click at [1245, 330] on div at bounding box center [1253, 330] width 19 height 19
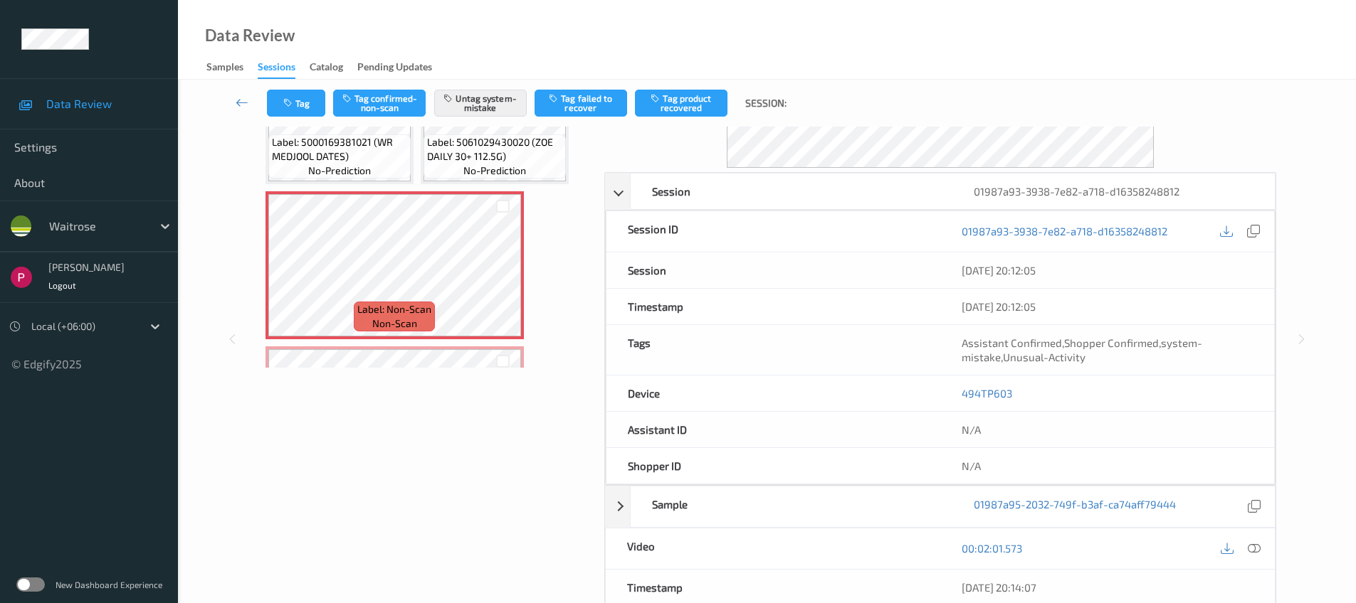
scroll to position [117, 0]
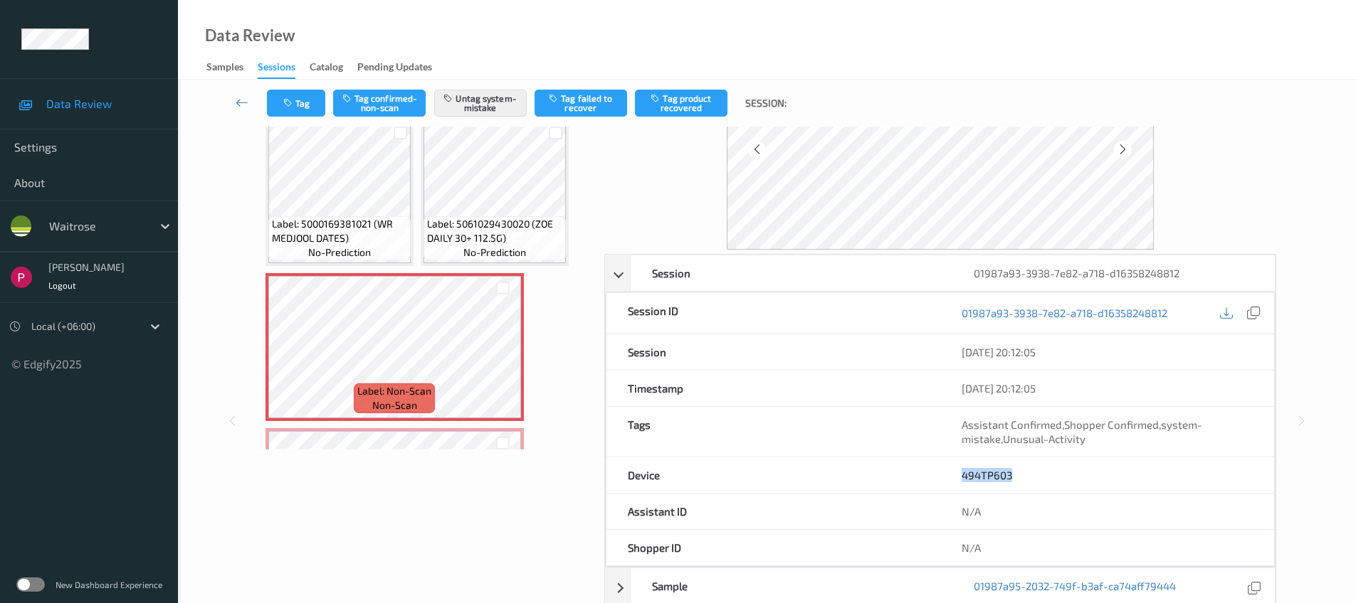
drag, startPoint x: 1023, startPoint y: 473, endPoint x: 954, endPoint y: 477, distance: 69.2
click at [954, 477] on div "494TP603" at bounding box center [1107, 476] width 334 height 36
copy link "494TP603"
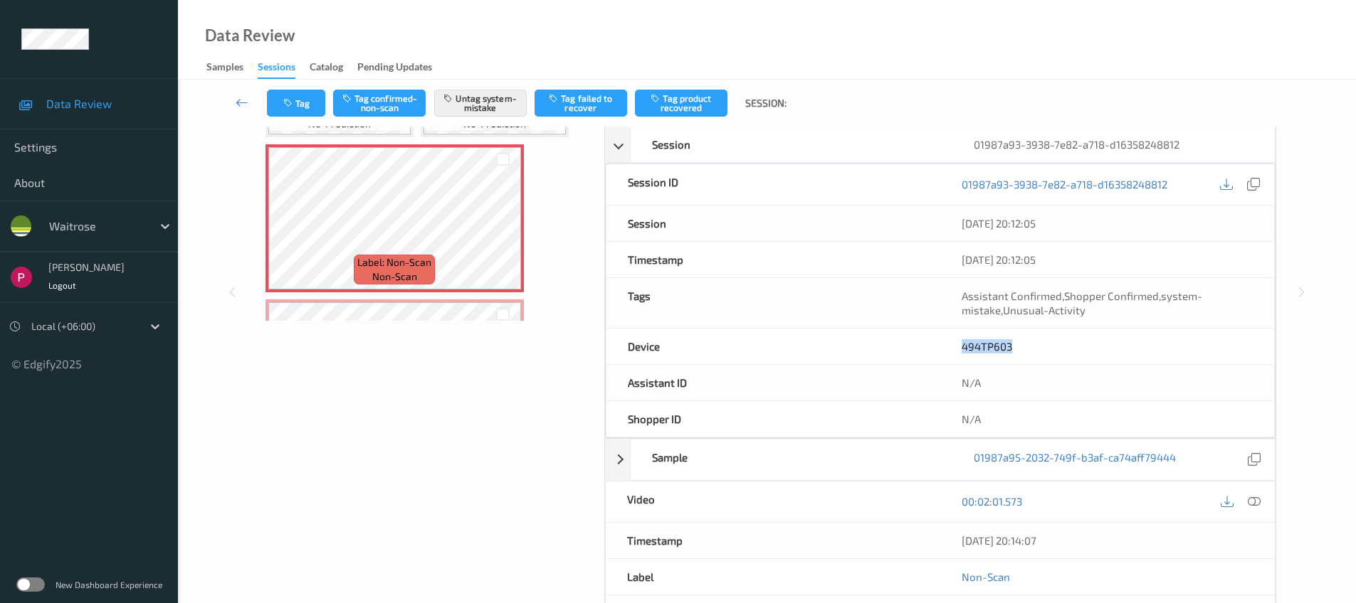
scroll to position [376, 0]
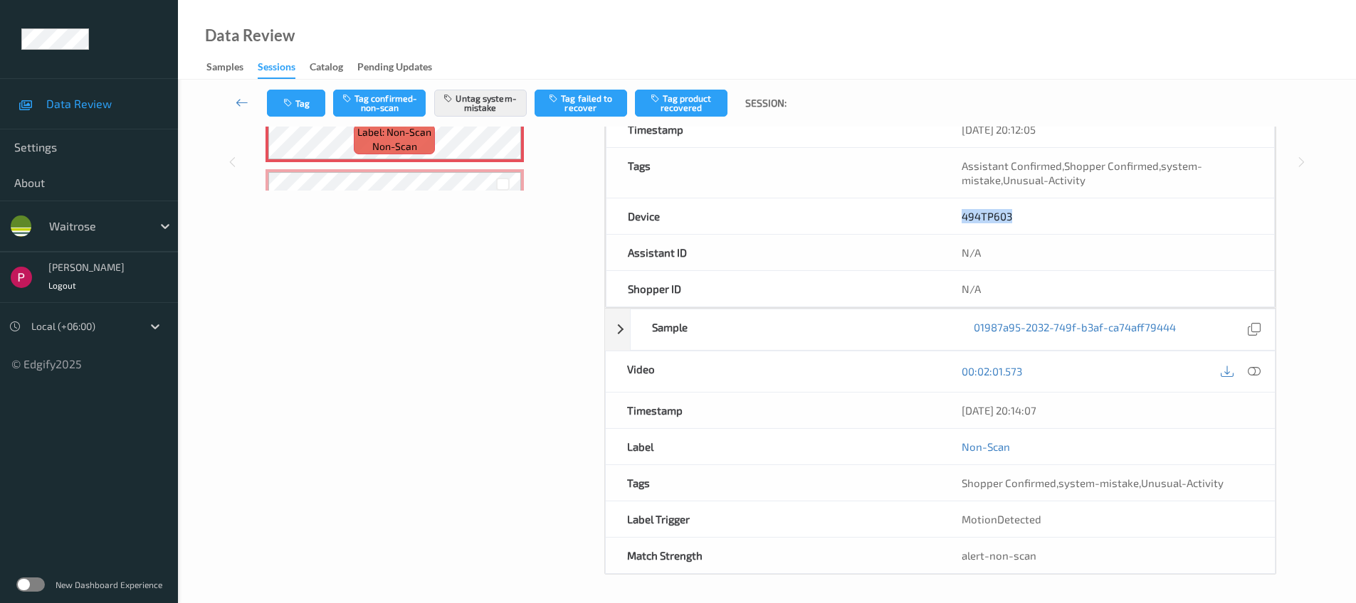
click at [917, 407] on div "Timestamp 05/08/2025 20:14:07" at bounding box center [940, 411] width 670 height 36
copy div "05/08/2025 20:14:07"
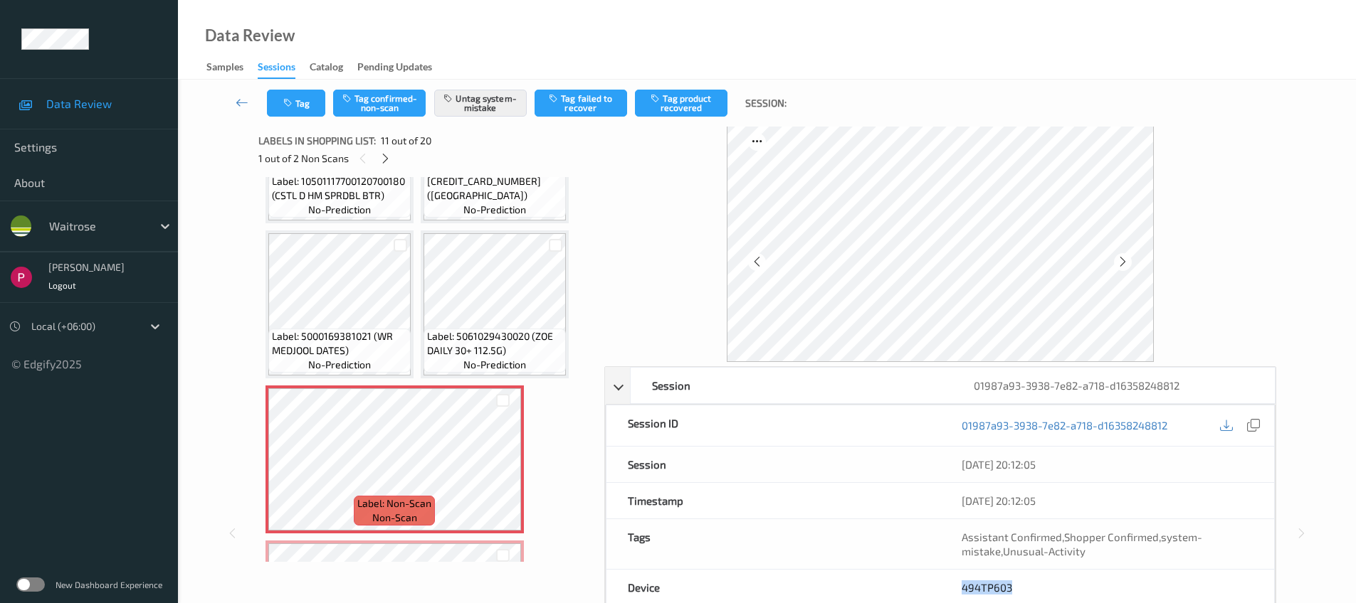
scroll to position [0, 0]
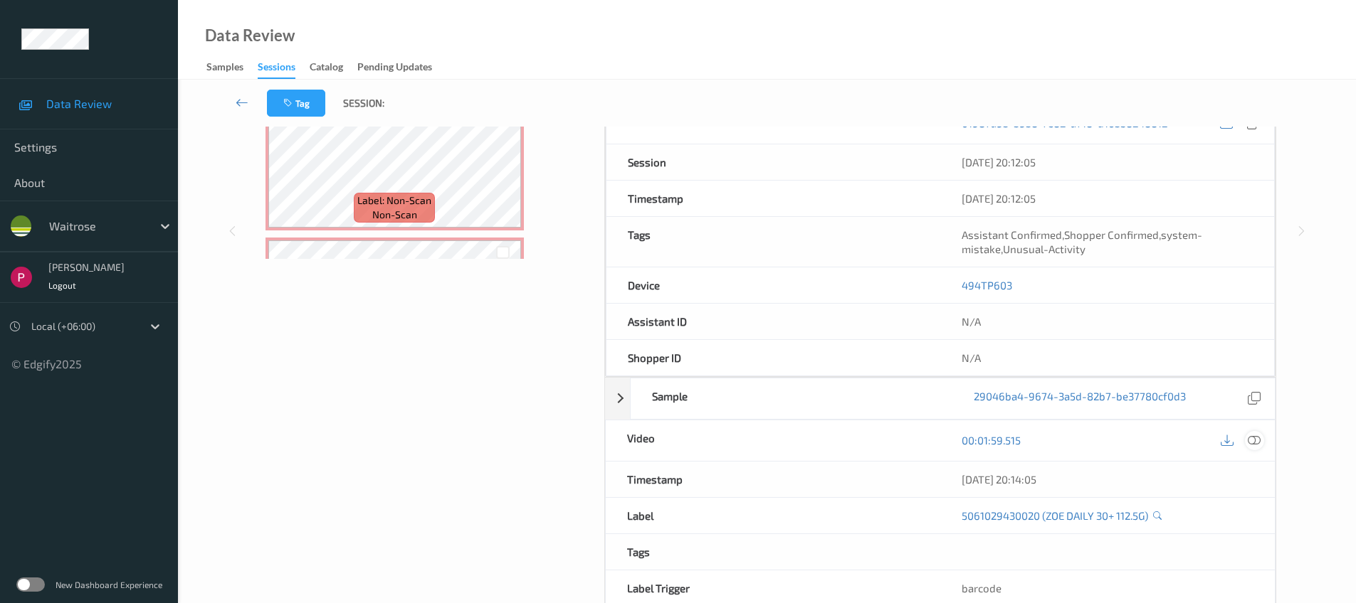
click at [1254, 436] on icon at bounding box center [1253, 440] width 13 height 13
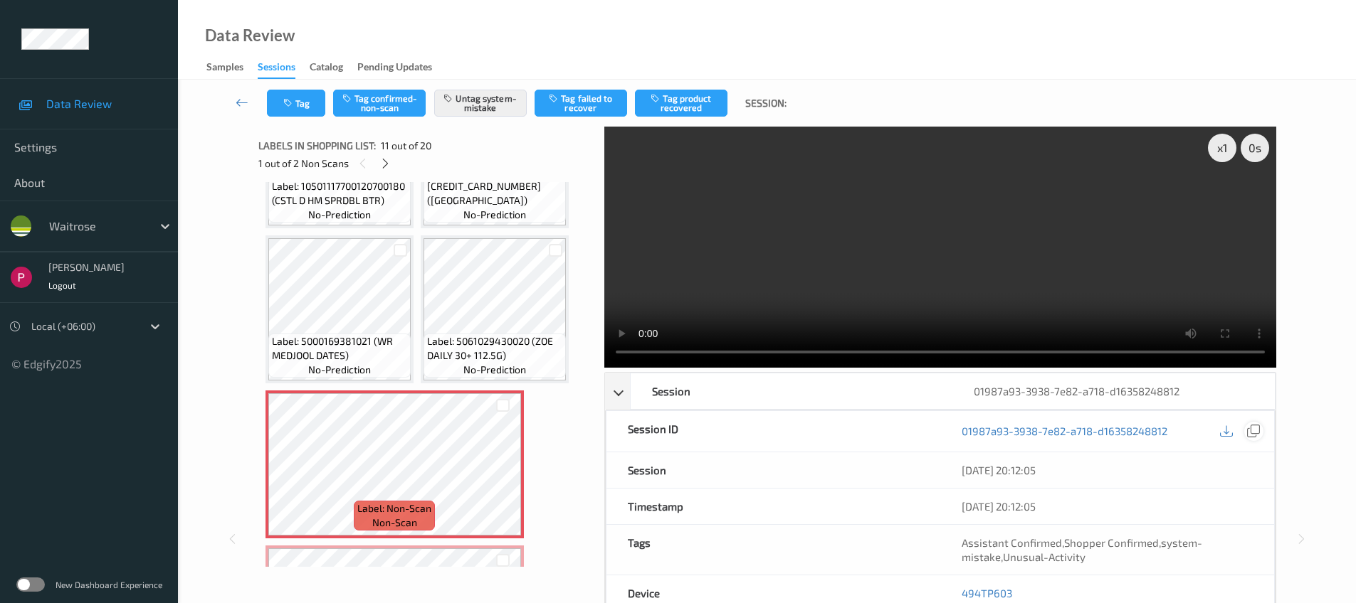
click at [1254, 433] on icon at bounding box center [1253, 431] width 13 height 13
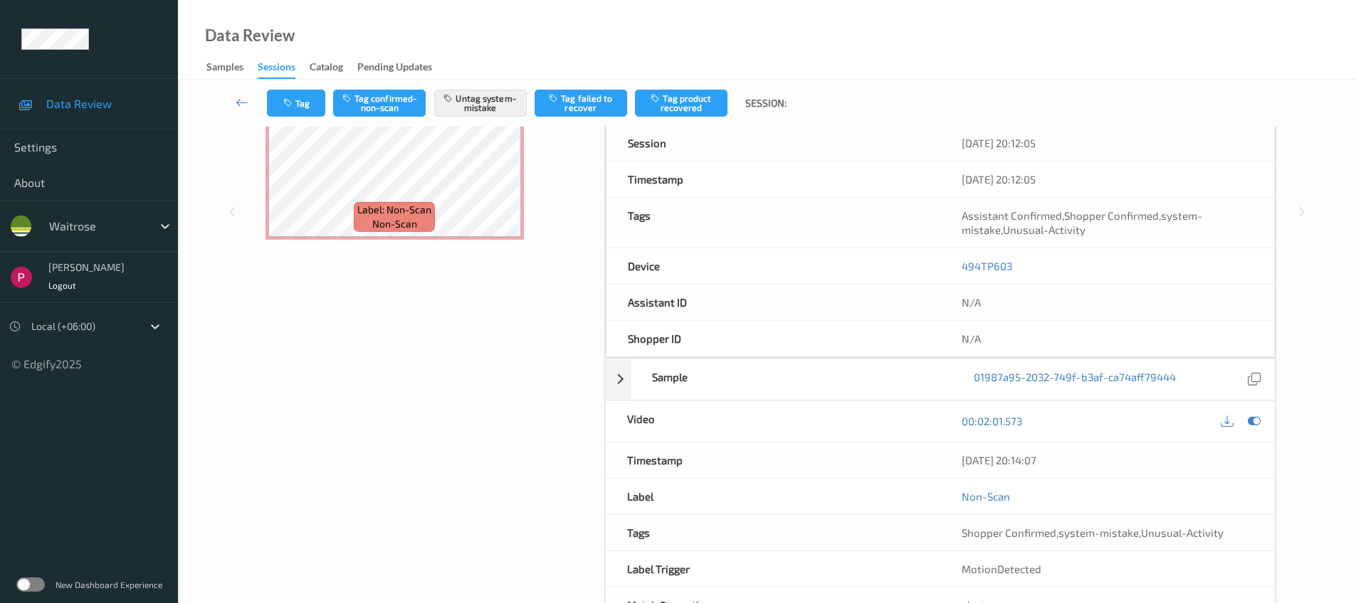
scroll to position [378, 0]
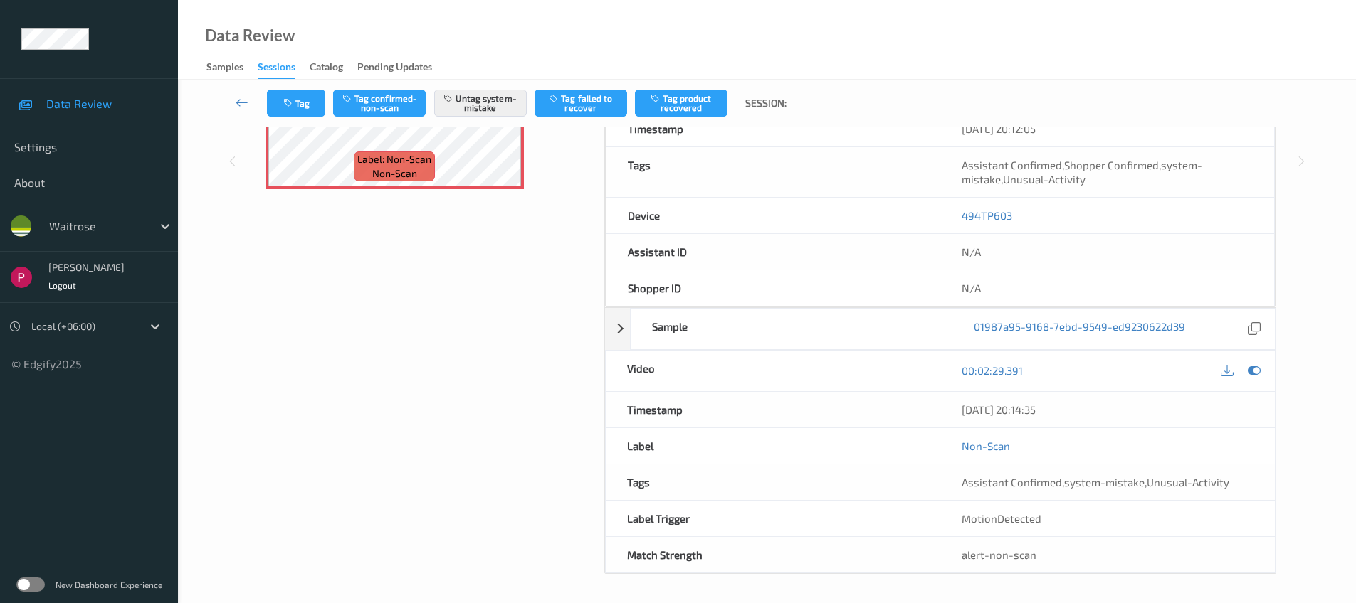
drag, startPoint x: 1075, startPoint y: 407, endPoint x: 874, endPoint y: 403, distance: 200.7
click at [874, 403] on div "Timestamp 05/08/2025 20:14:35" at bounding box center [940, 410] width 670 height 36
copy div "05/08/2025 20:14:35"
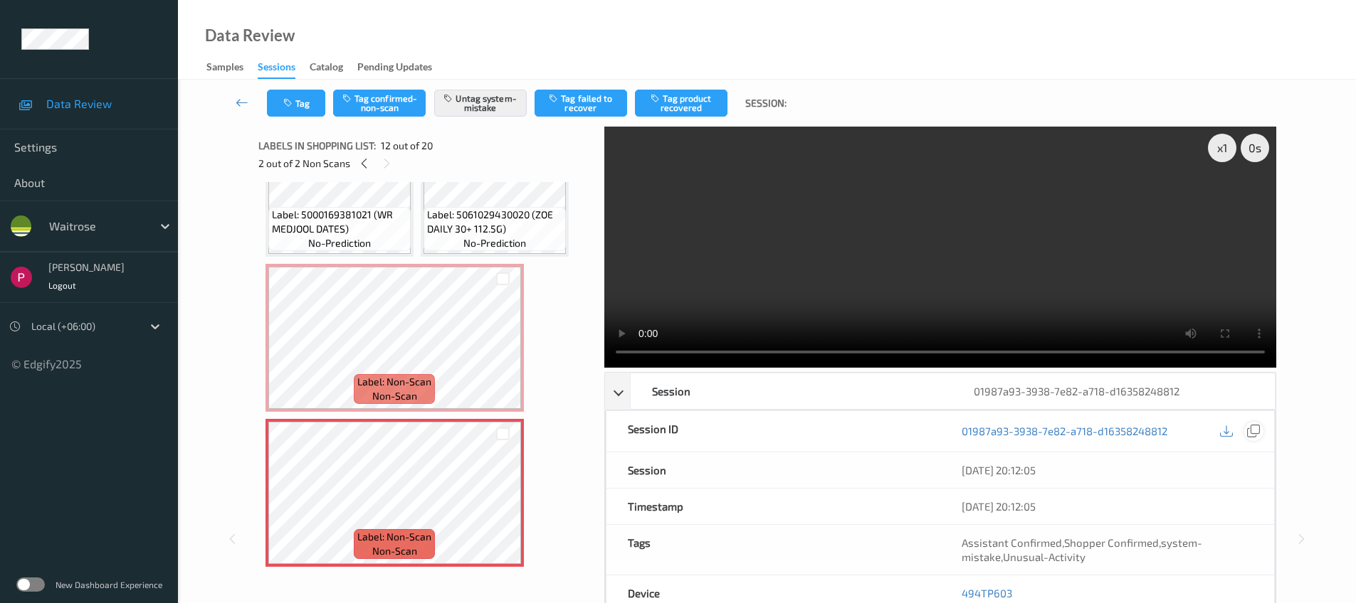
click at [1254, 432] on icon at bounding box center [1253, 431] width 13 height 13
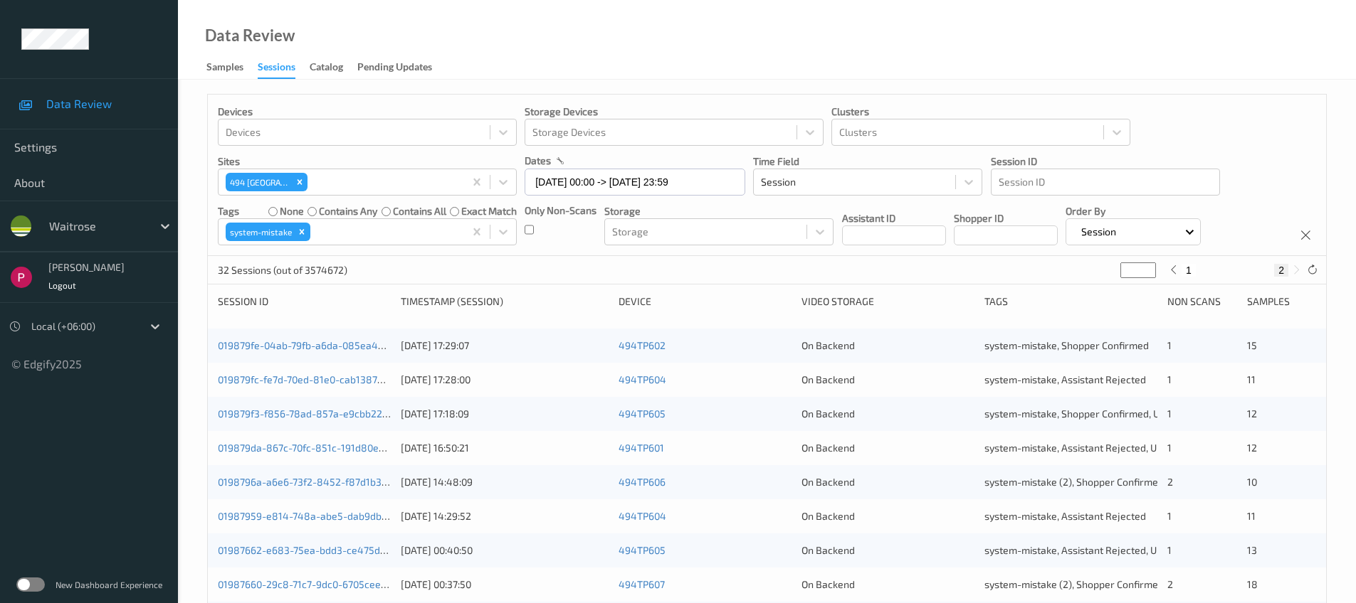
scroll to position [194, 0]
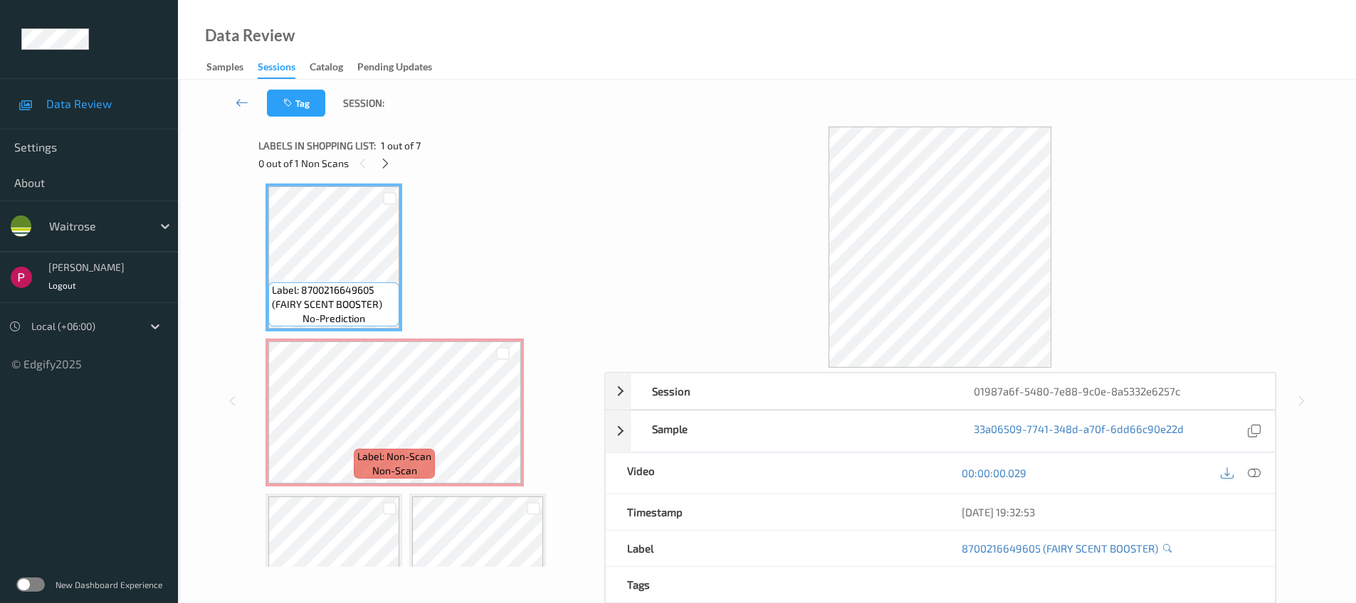
scroll to position [9, 0]
click at [265, 238] on div "Label: 8700216649605 (FAIRY SCENT BOOSTER) no-prediction Label: Non-Scan non-sc…" at bounding box center [426, 374] width 336 height 385
click at [1218, 399] on div "01987a6f-5480-7e88-9c0e-8a5332e6257c" at bounding box center [1113, 392] width 322 height 36
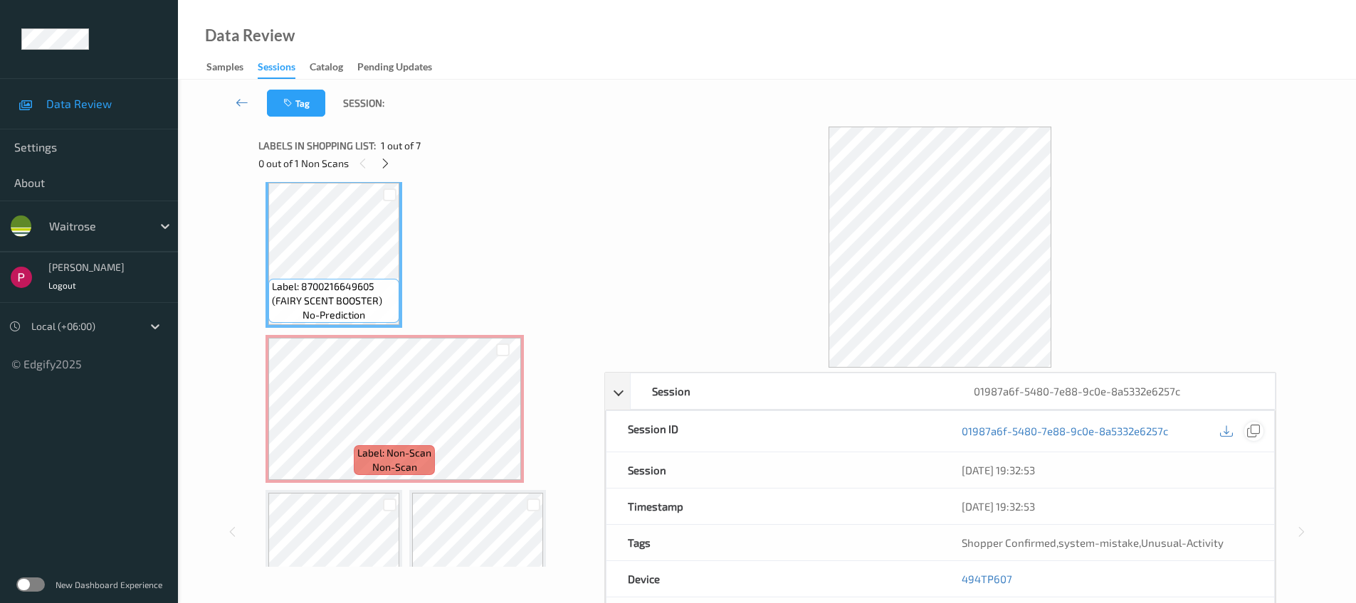
click at [1258, 433] on icon at bounding box center [1253, 431] width 13 height 13
drag, startPoint x: 1019, startPoint y: 574, endPoint x: 956, endPoint y: 575, distance: 63.3
click at [955, 576] on div "494TP607" at bounding box center [1107, 579] width 334 height 36
copy link "494TP607"
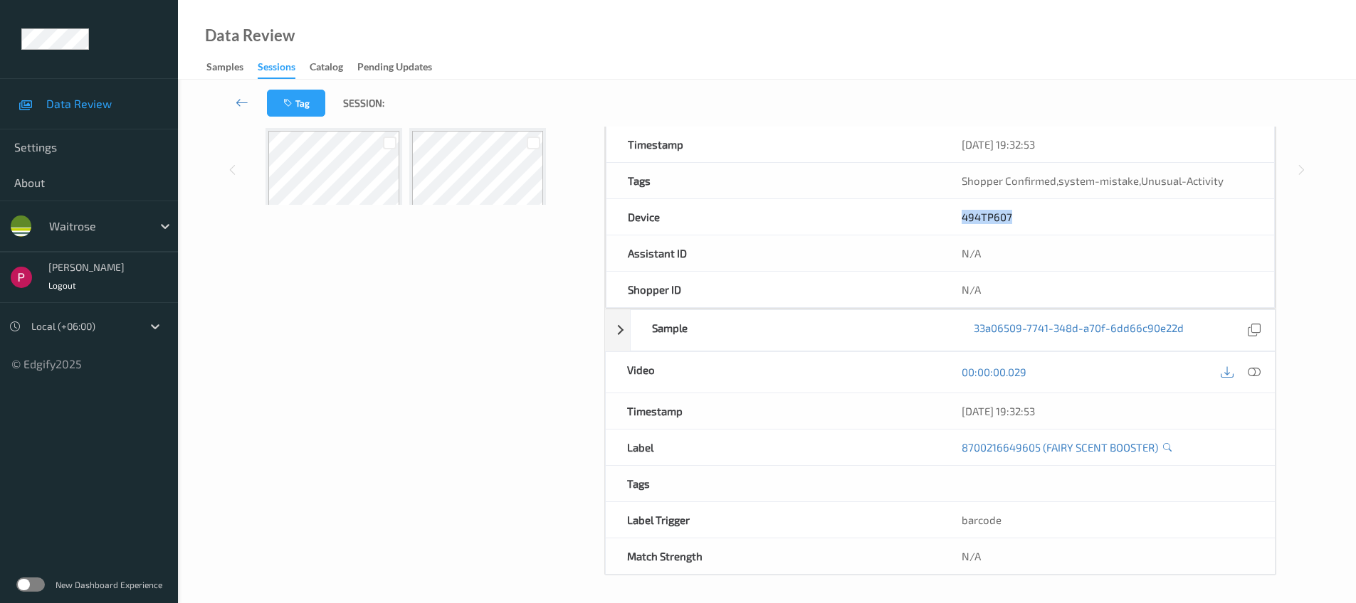
scroll to position [364, 0]
drag, startPoint x: 1087, startPoint y: 413, endPoint x: 961, endPoint y: 408, distance: 126.0
click at [961, 408] on div "05/08/2025 19:32:53" at bounding box center [1107, 410] width 292 height 14
copy div "05/08/2025 19:32:53"
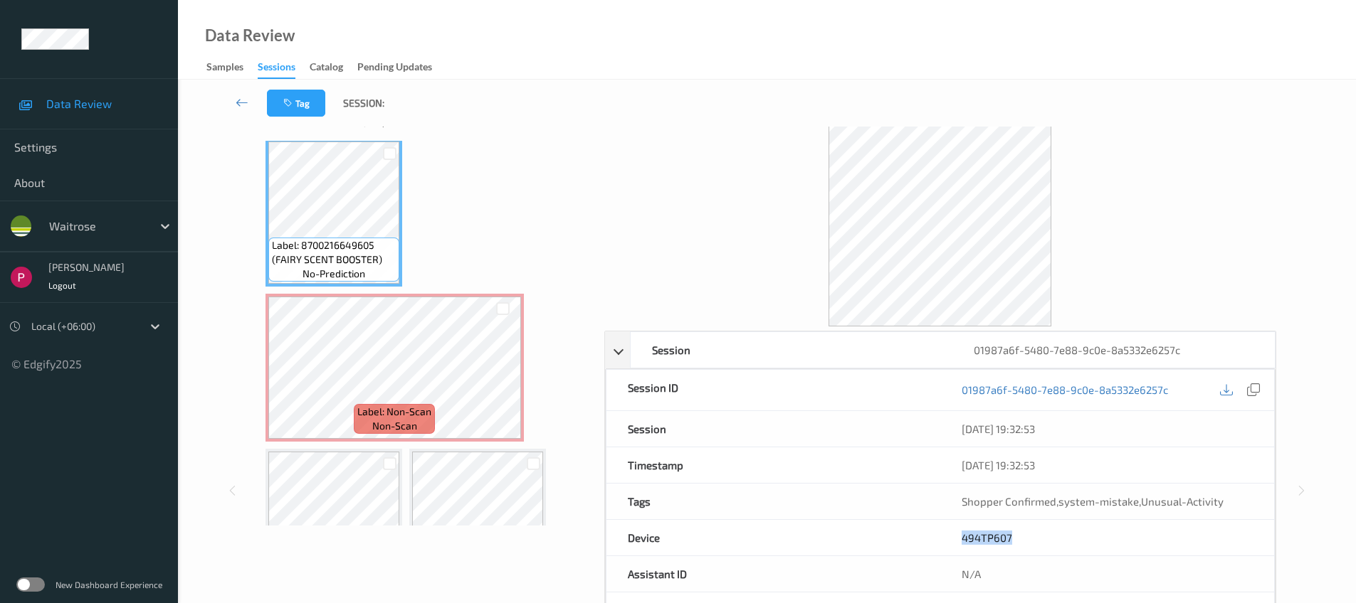
scroll to position [0, 0]
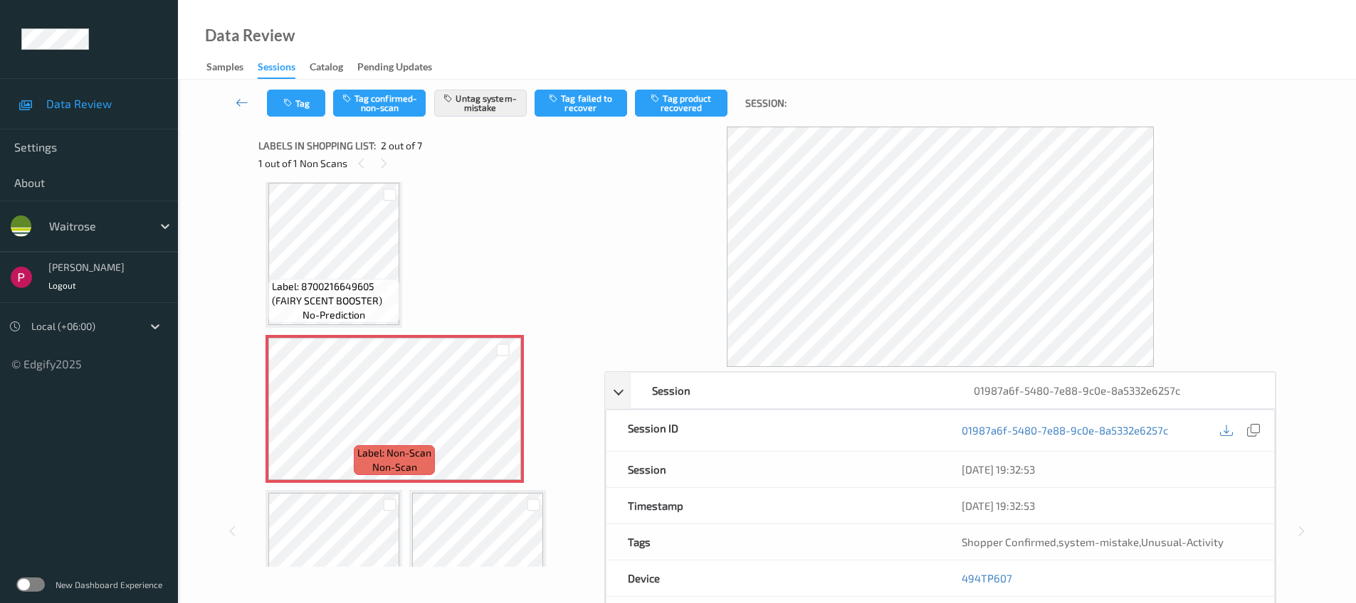
click at [263, 212] on div "Label: 8700216649605 (FAIRY SCENT BOOSTER) no-prediction Label: Non-Scan non-sc…" at bounding box center [426, 374] width 336 height 385
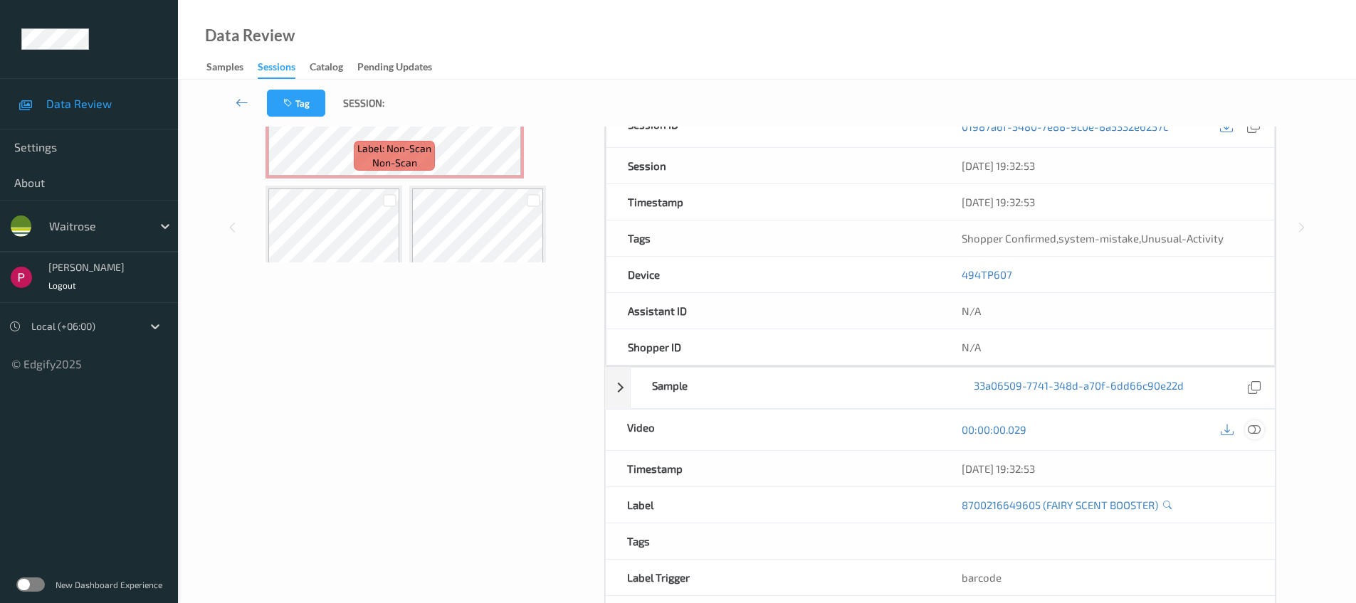
click at [1252, 431] on icon at bounding box center [1253, 429] width 13 height 13
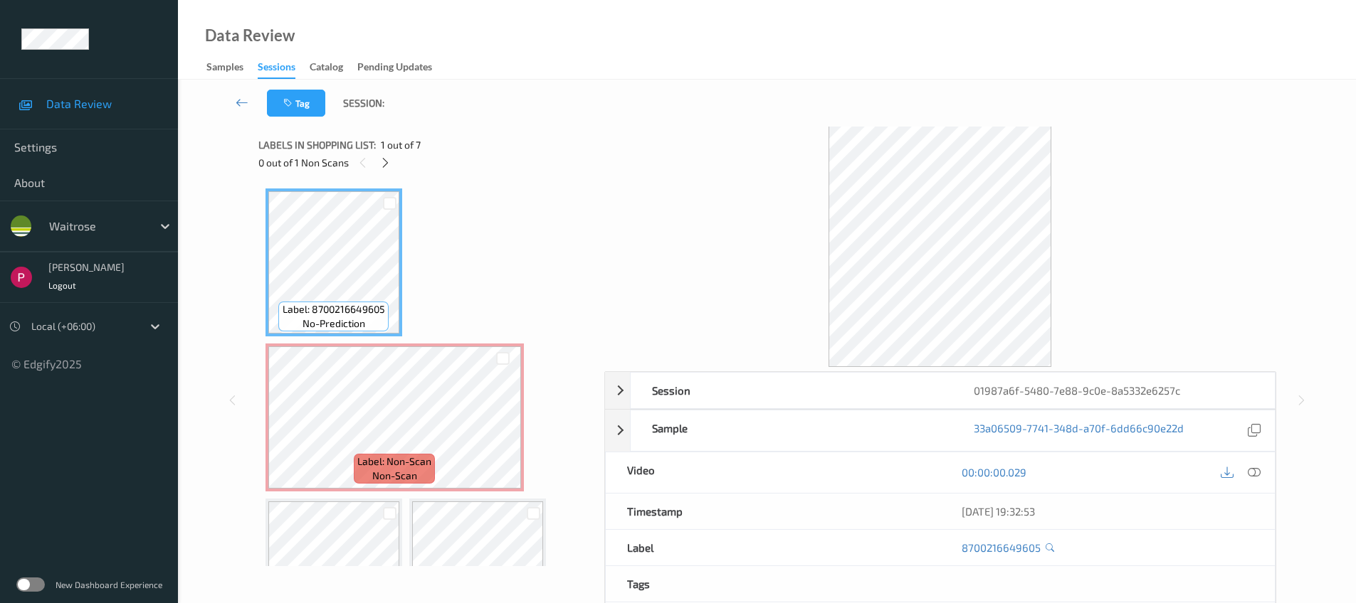
scroll to position [3, 0]
click at [1258, 468] on icon at bounding box center [1253, 470] width 13 height 13
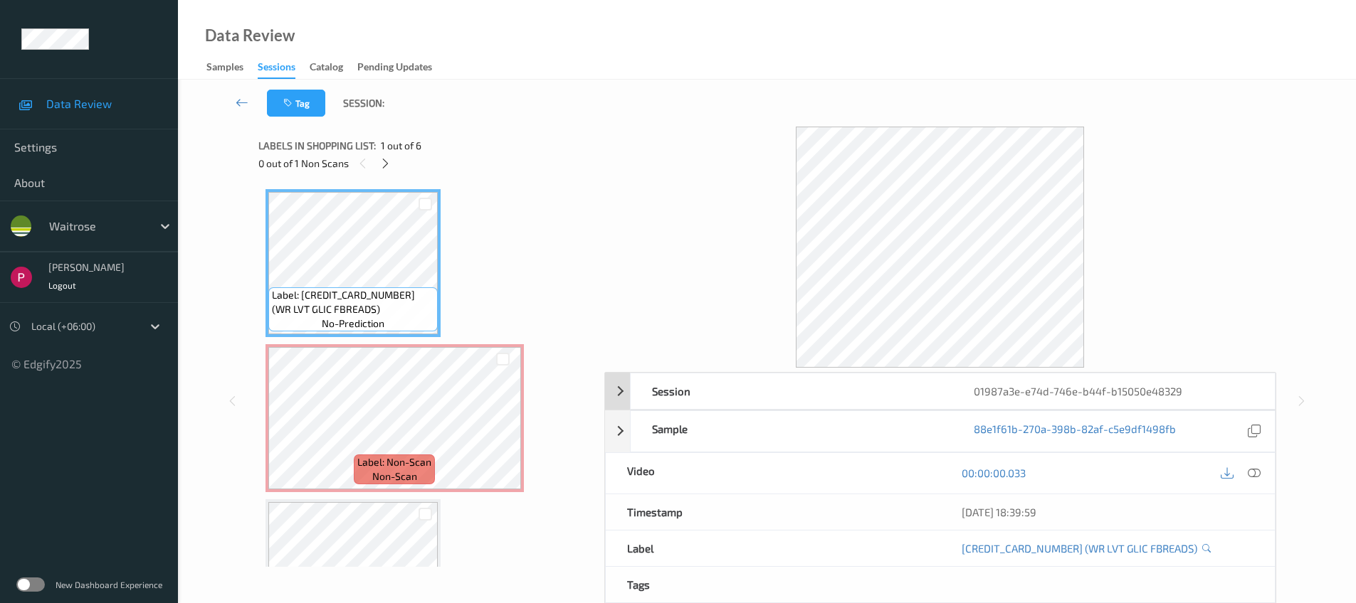
click at [1225, 396] on div "01987a3e-e74d-746e-b44f-b15050e48329" at bounding box center [1113, 392] width 322 height 36
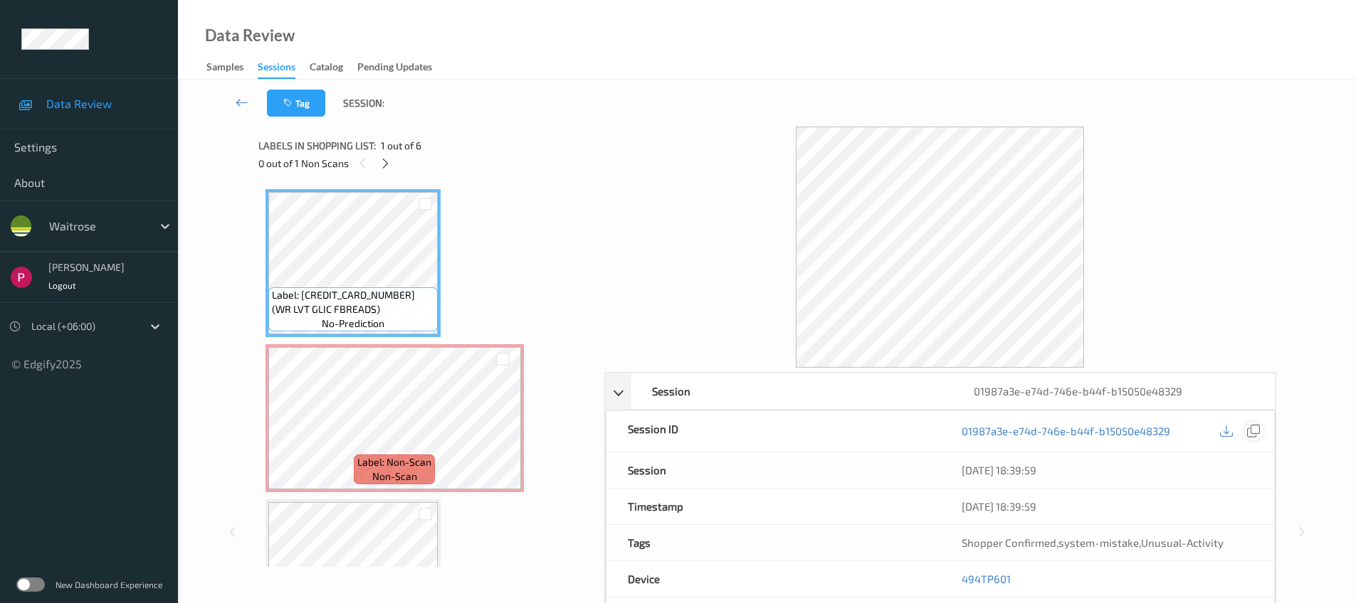
click at [1257, 436] on icon at bounding box center [1253, 431] width 13 height 13
drag, startPoint x: 1015, startPoint y: 583, endPoint x: 954, endPoint y: 573, distance: 62.0
click at [954, 573] on div "494TP601" at bounding box center [1107, 579] width 334 height 36
copy link "494TP601"
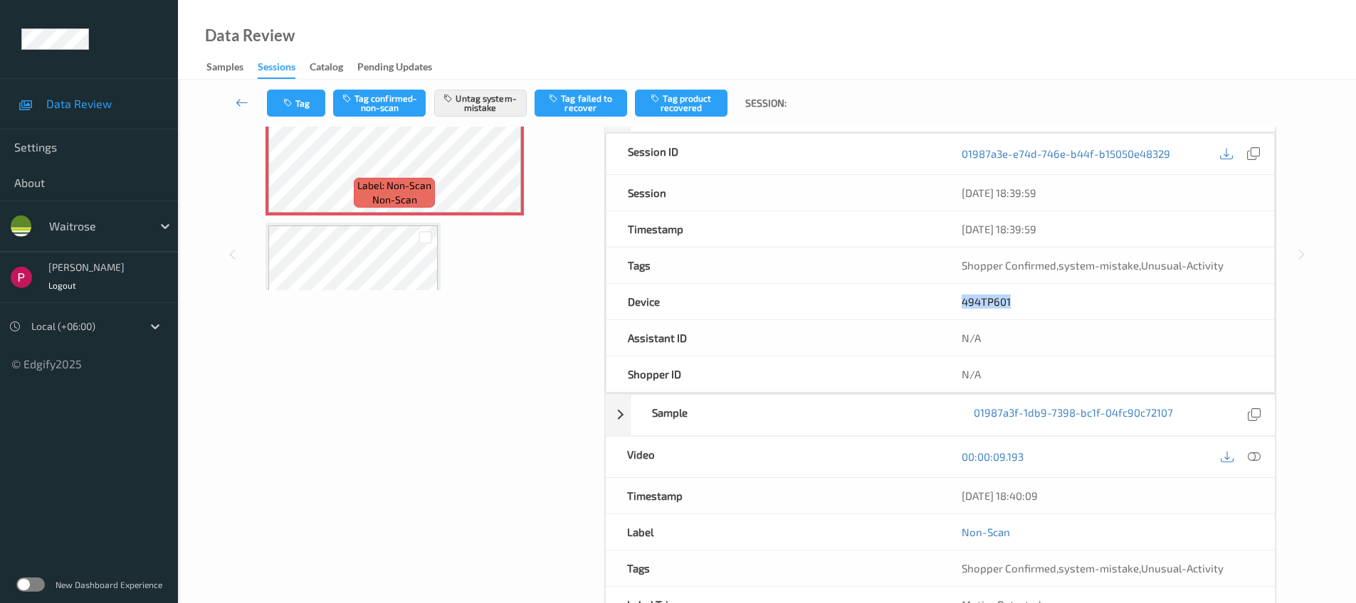
scroll to position [362, 0]
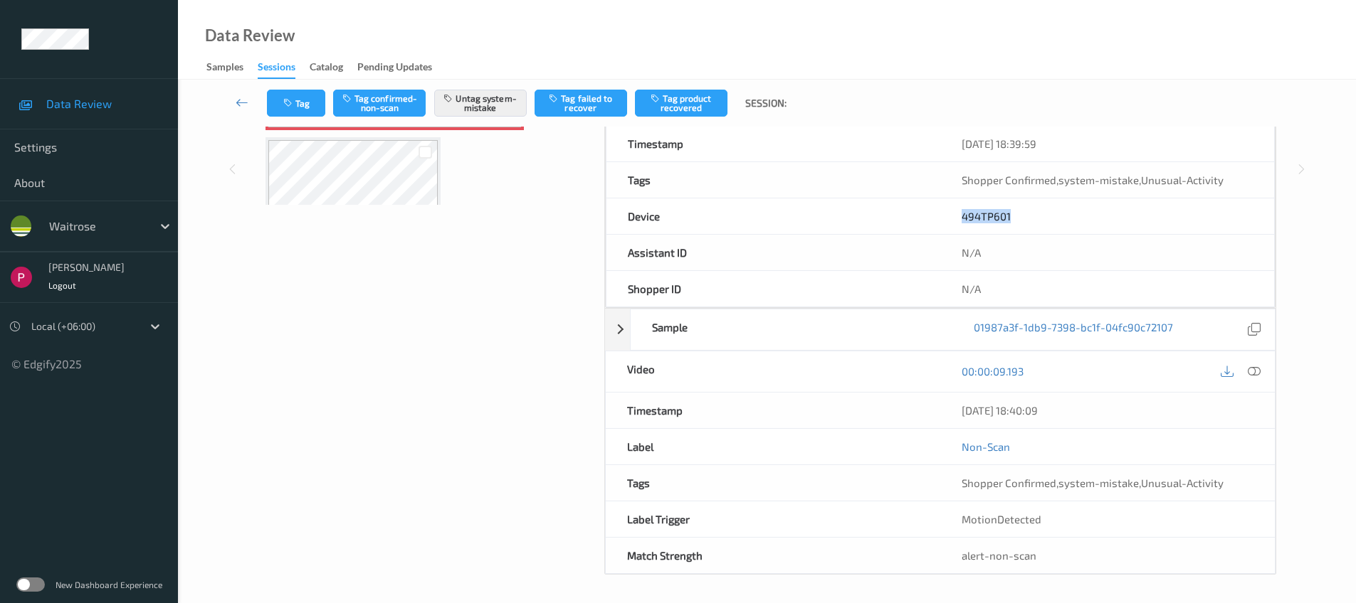
drag, startPoint x: 1081, startPoint y: 405, endPoint x: 944, endPoint y: 407, distance: 137.4
click at [944, 407] on div "05/08/2025 18:40:09" at bounding box center [1107, 411] width 334 height 36
copy div "05/08/2025 18:40:09"
drag, startPoint x: 1250, startPoint y: 375, endPoint x: 1287, endPoint y: 404, distance: 46.6
click at [1251, 374] on icon at bounding box center [1253, 371] width 13 height 13
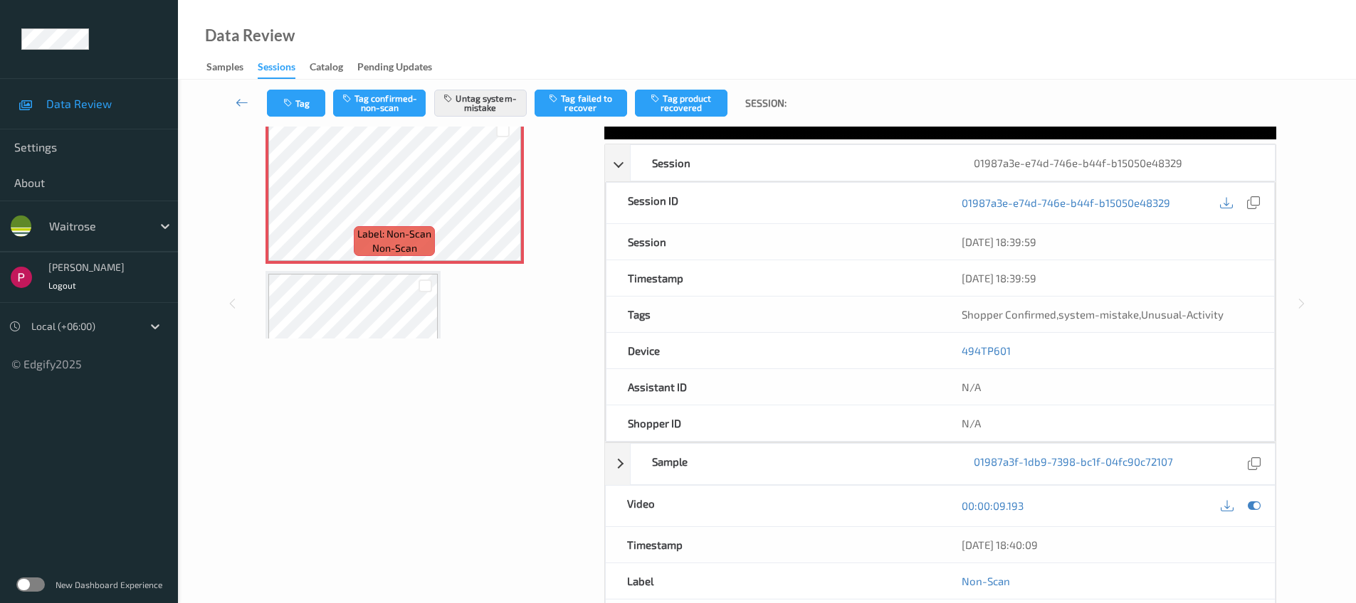
scroll to position [0, 0]
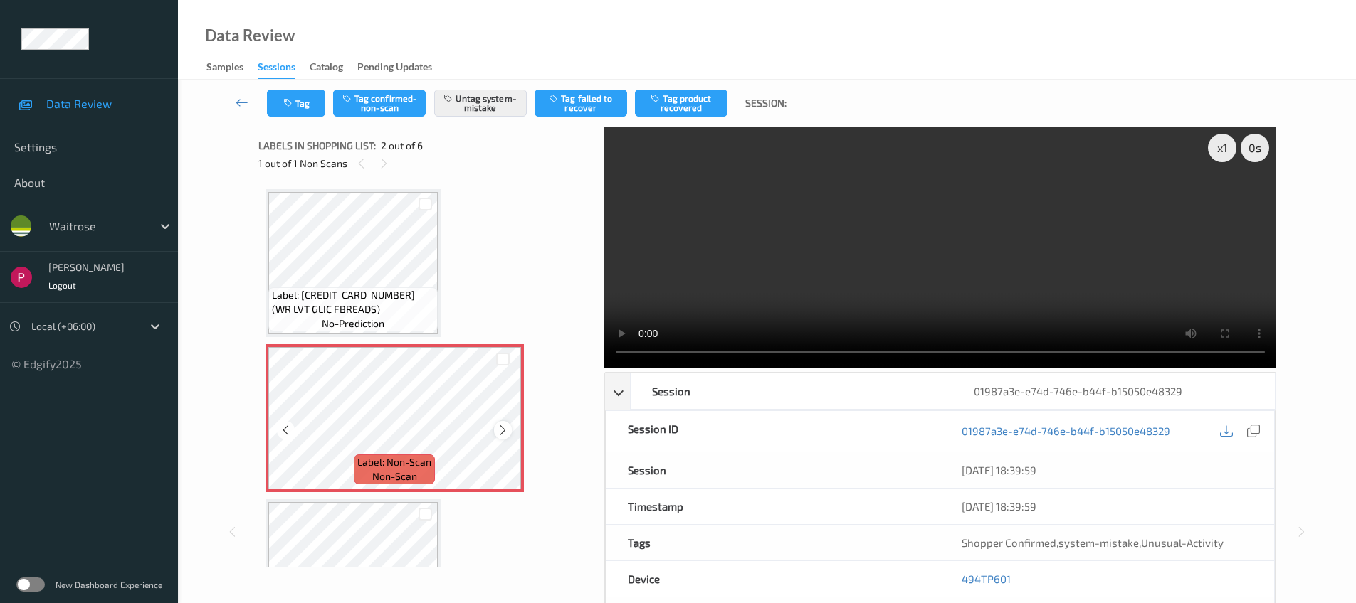
click at [509, 426] on div at bounding box center [503, 430] width 18 height 18
click at [503, 431] on icon at bounding box center [503, 430] width 12 height 13
click at [1253, 431] on icon at bounding box center [1253, 431] width 13 height 13
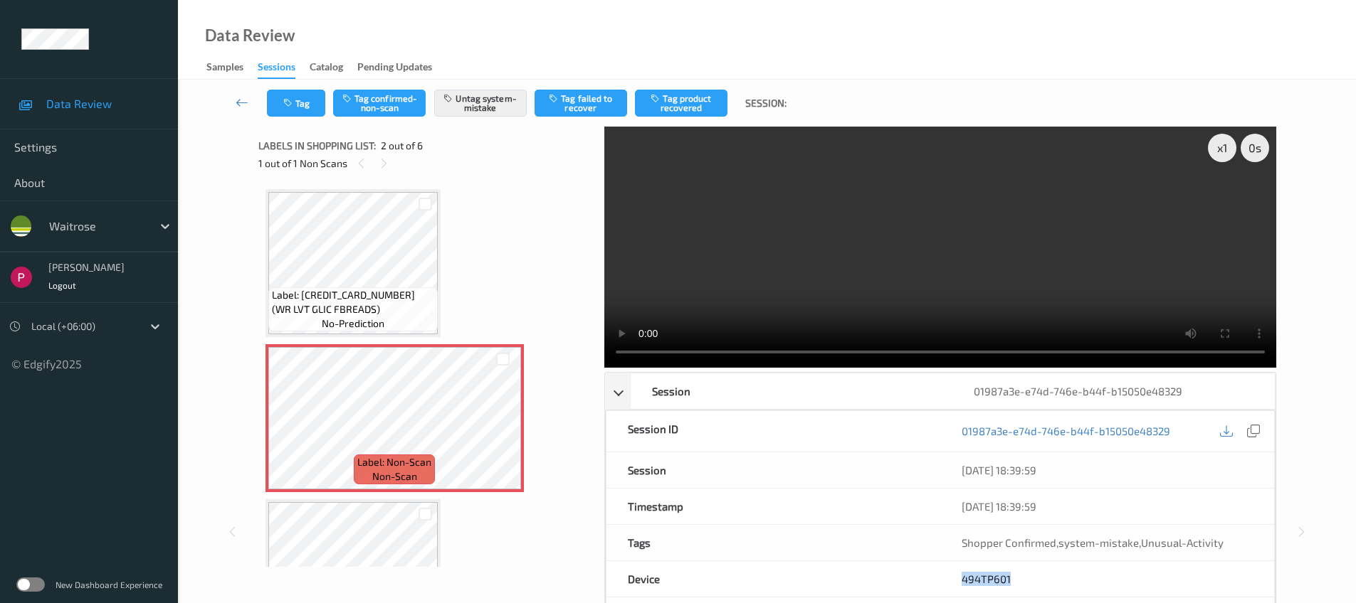
drag, startPoint x: 1016, startPoint y: 576, endPoint x: 957, endPoint y: 576, distance: 59.1
click at [957, 576] on div "494TP601" at bounding box center [1107, 579] width 334 height 36
copy link "494TP601"
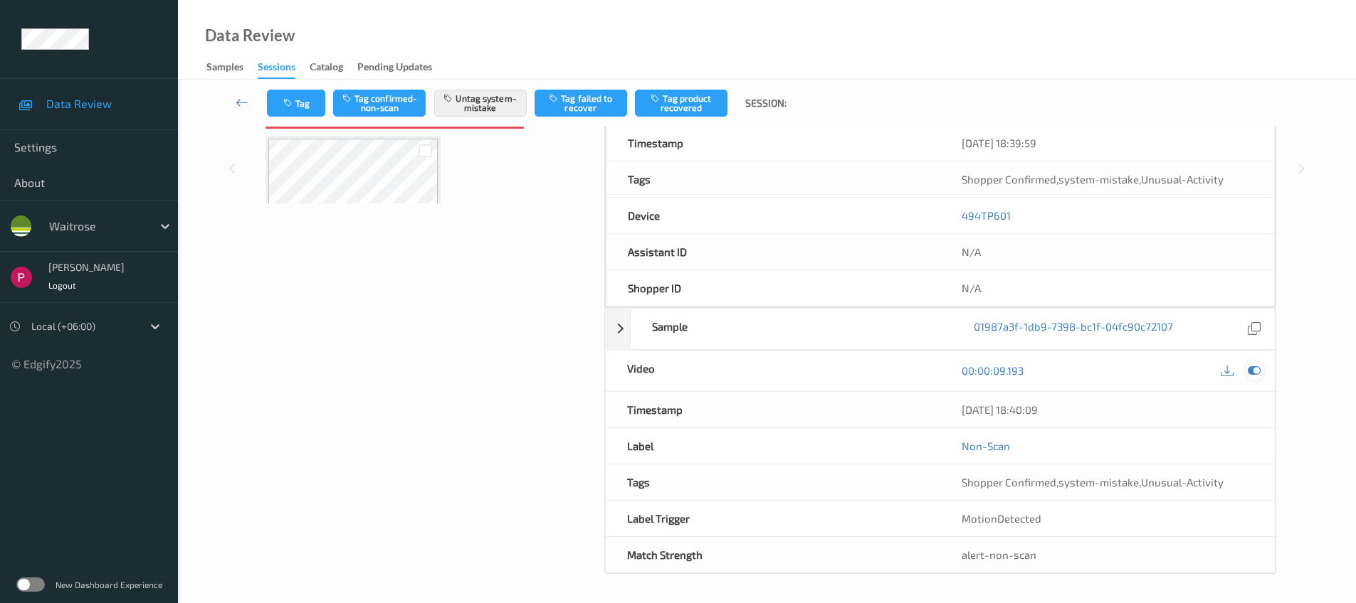
click at [1252, 369] on icon at bounding box center [1253, 370] width 13 height 13
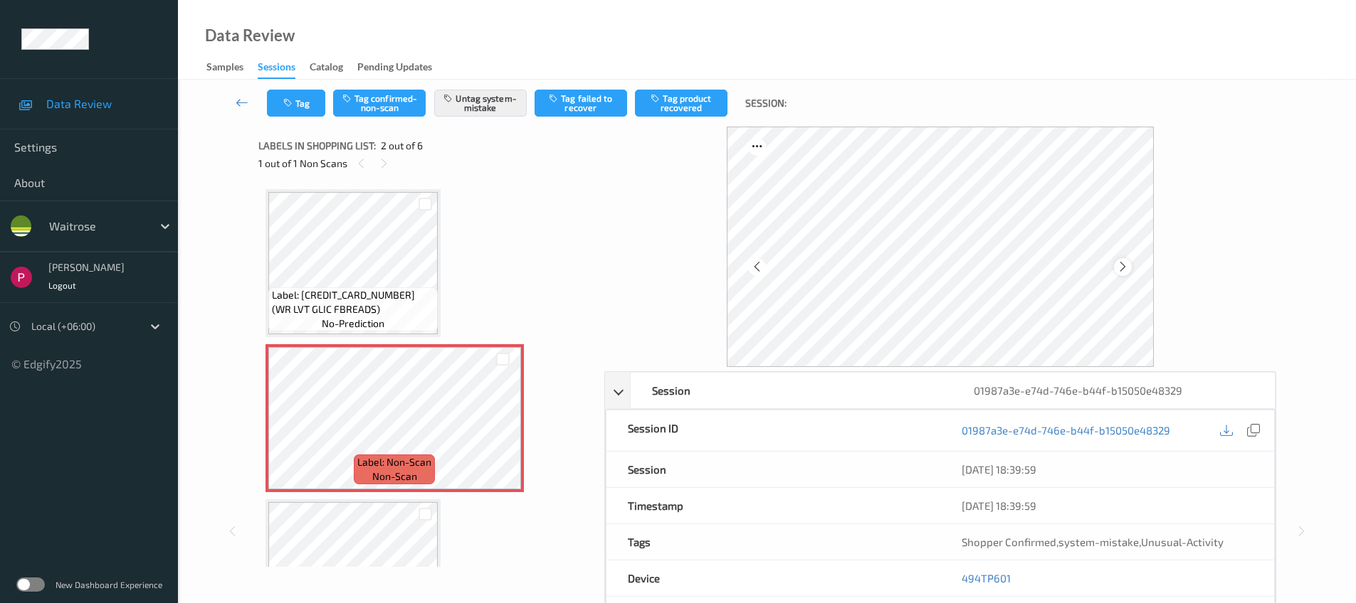
click at [1125, 260] on icon at bounding box center [1123, 266] width 12 height 13
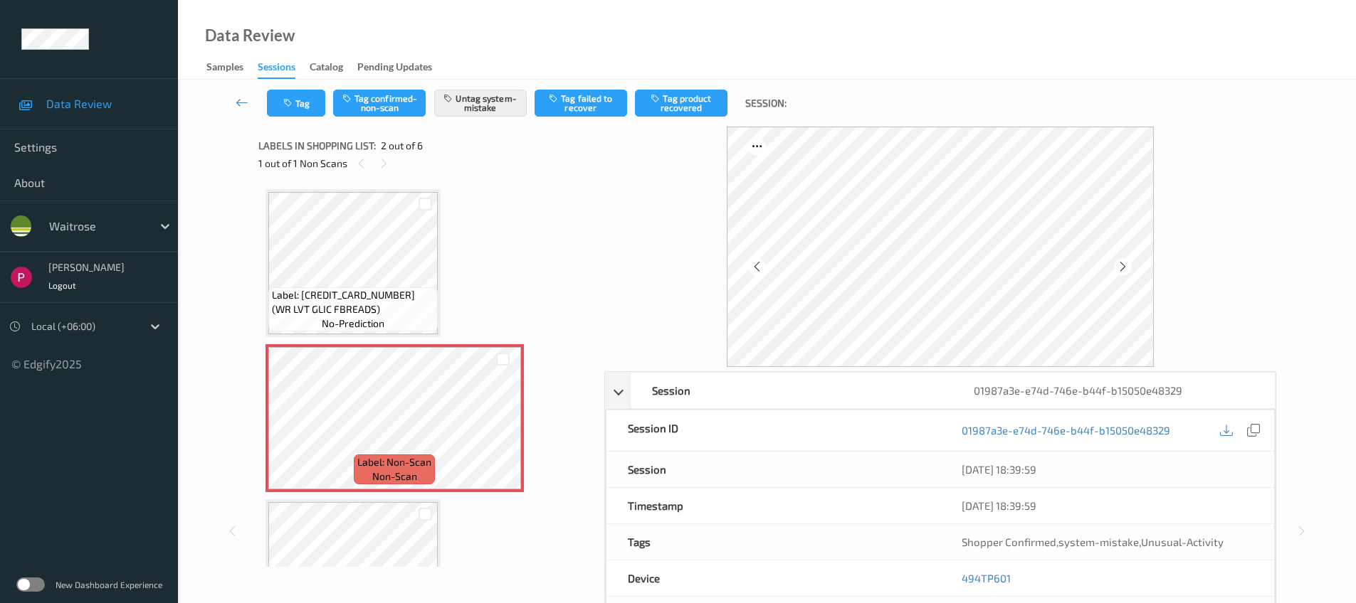
click at [1125, 260] on icon at bounding box center [1123, 266] width 12 height 13
click at [1124, 260] on icon at bounding box center [1123, 266] width 12 height 13
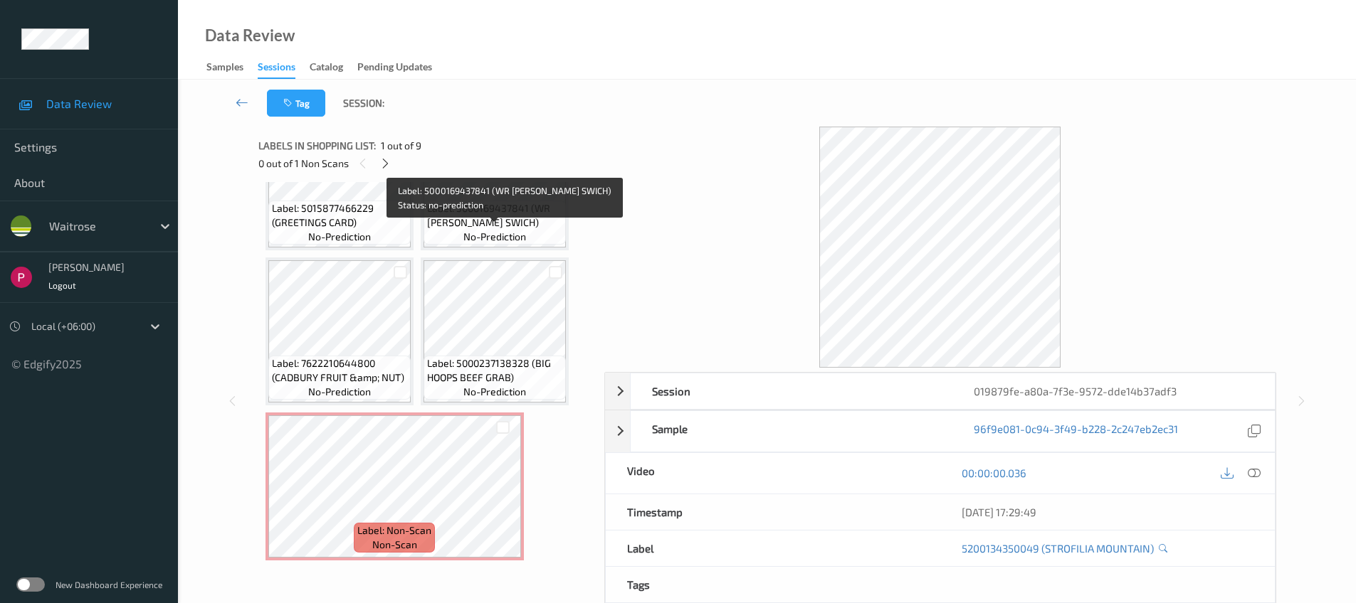
scroll to position [398, 0]
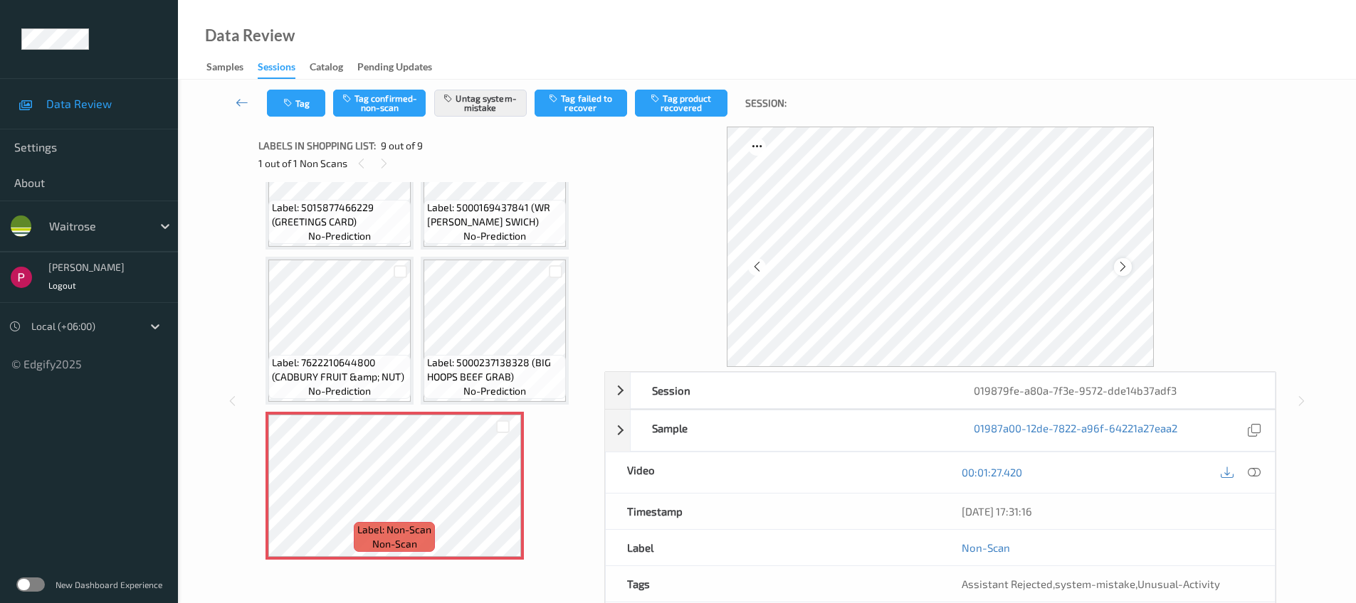
click at [1124, 266] on icon at bounding box center [1123, 266] width 12 height 13
click at [1126, 266] on icon at bounding box center [1123, 266] width 12 height 13
click at [1236, 396] on div "019879fe-a80a-7f3e-9572-dde14b37adf3" at bounding box center [1113, 391] width 322 height 36
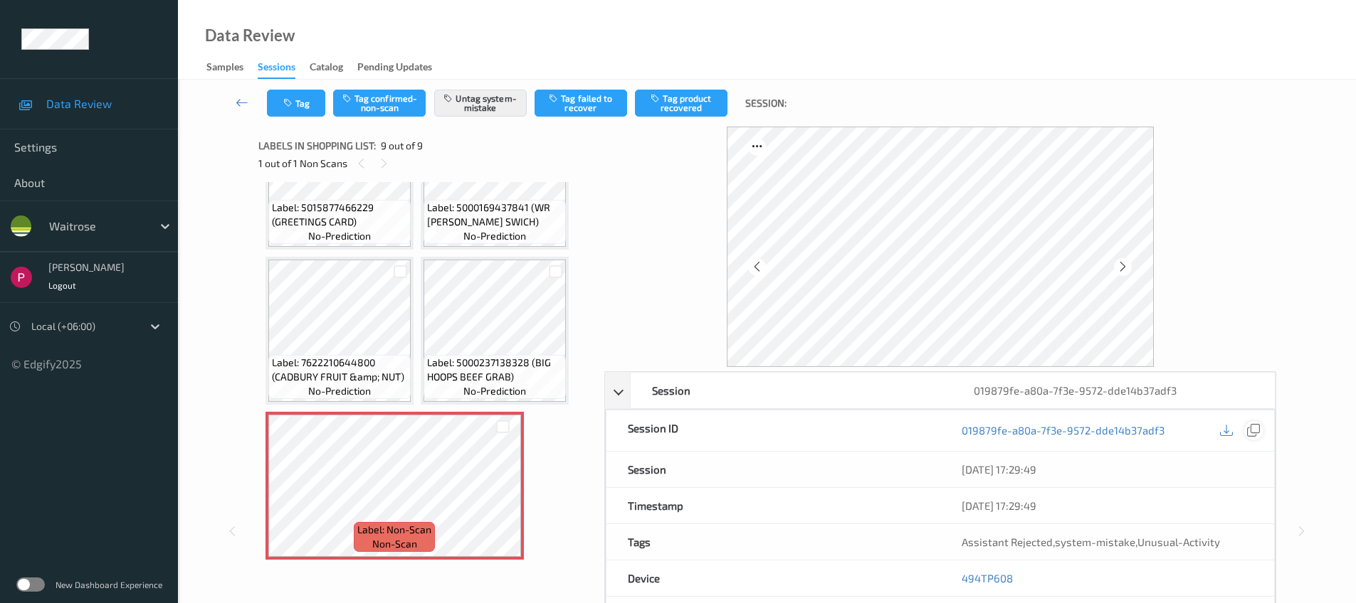
click at [1252, 434] on icon at bounding box center [1253, 430] width 13 height 13
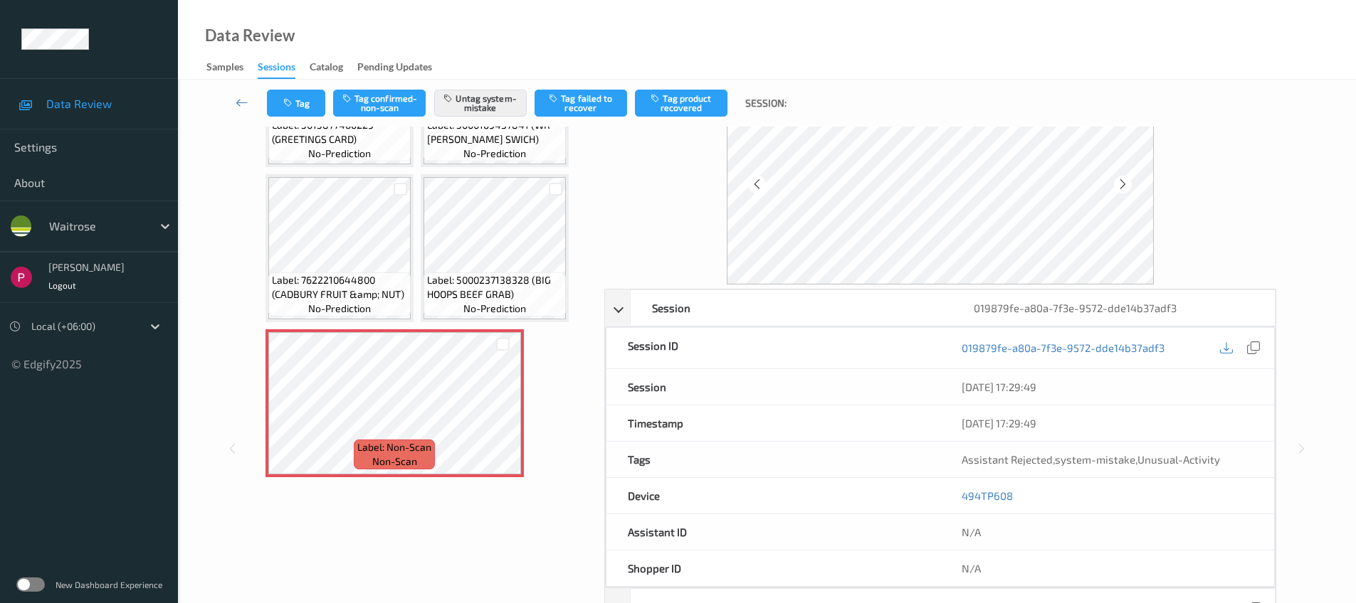
scroll to position [142, 0]
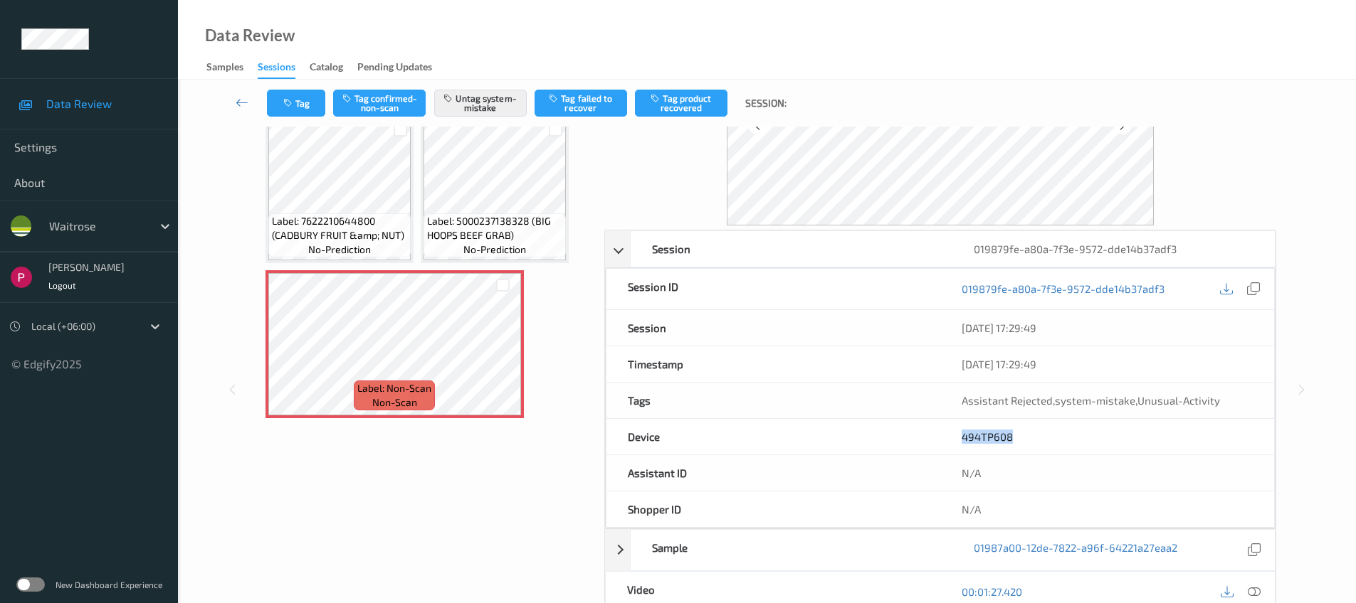
drag, startPoint x: 1019, startPoint y: 439, endPoint x: 937, endPoint y: 436, distance: 82.6
click at [937, 436] on div "Device 494TP608" at bounding box center [940, 437] width 669 height 36
copy div "494TP608"
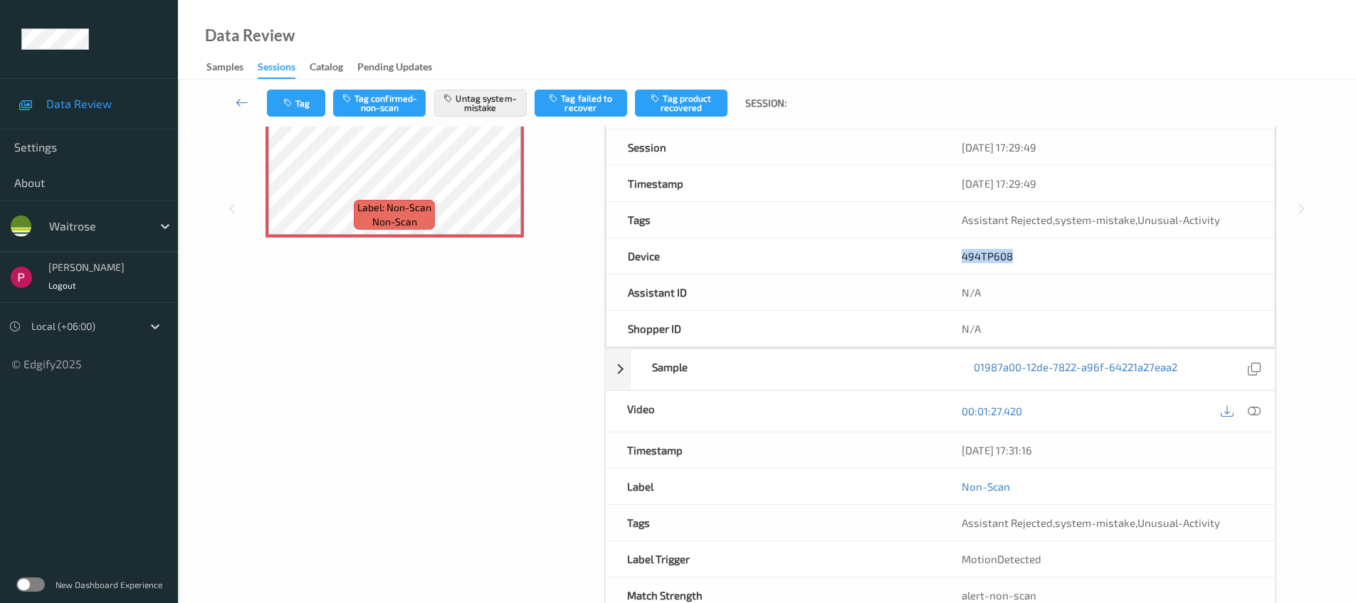
scroll to position [323, 0]
drag, startPoint x: 1040, startPoint y: 449, endPoint x: 941, endPoint y: 450, distance: 98.9
click at [941, 449] on div "[DATE] 17:31:16" at bounding box center [1107, 450] width 334 height 36
copy div "[DATE] 17:31:16"
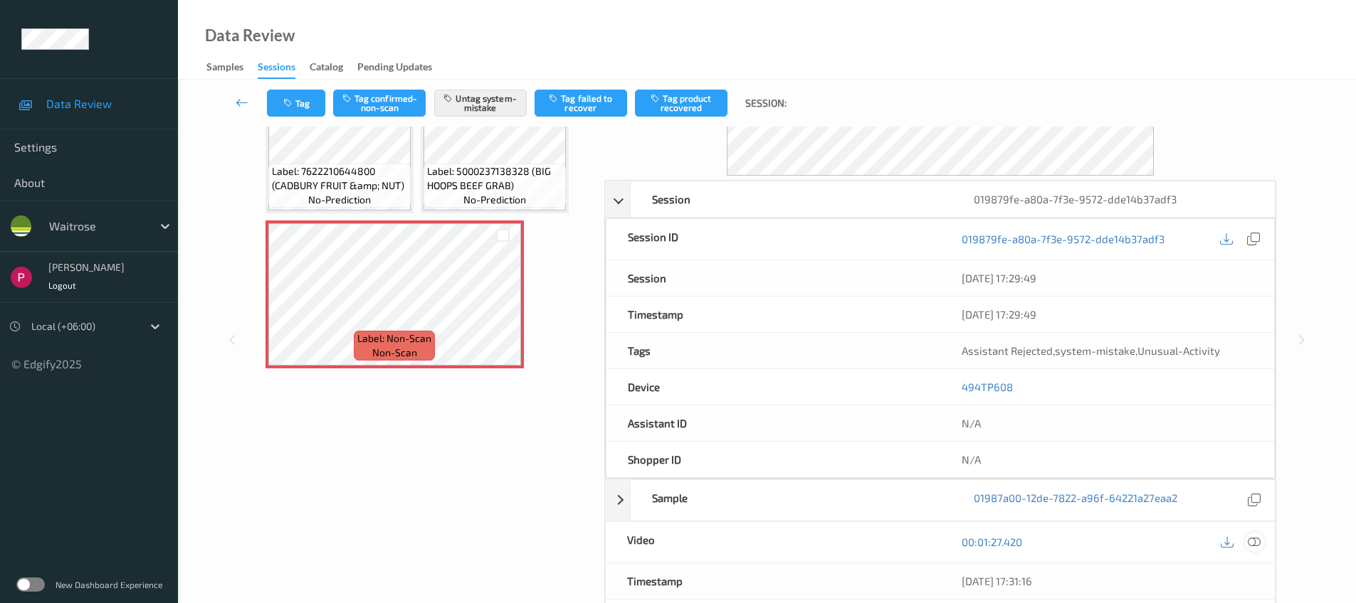
drag, startPoint x: 1258, startPoint y: 544, endPoint x: 1310, endPoint y: 485, distance: 78.7
click at [1259, 544] on icon at bounding box center [1253, 542] width 13 height 13
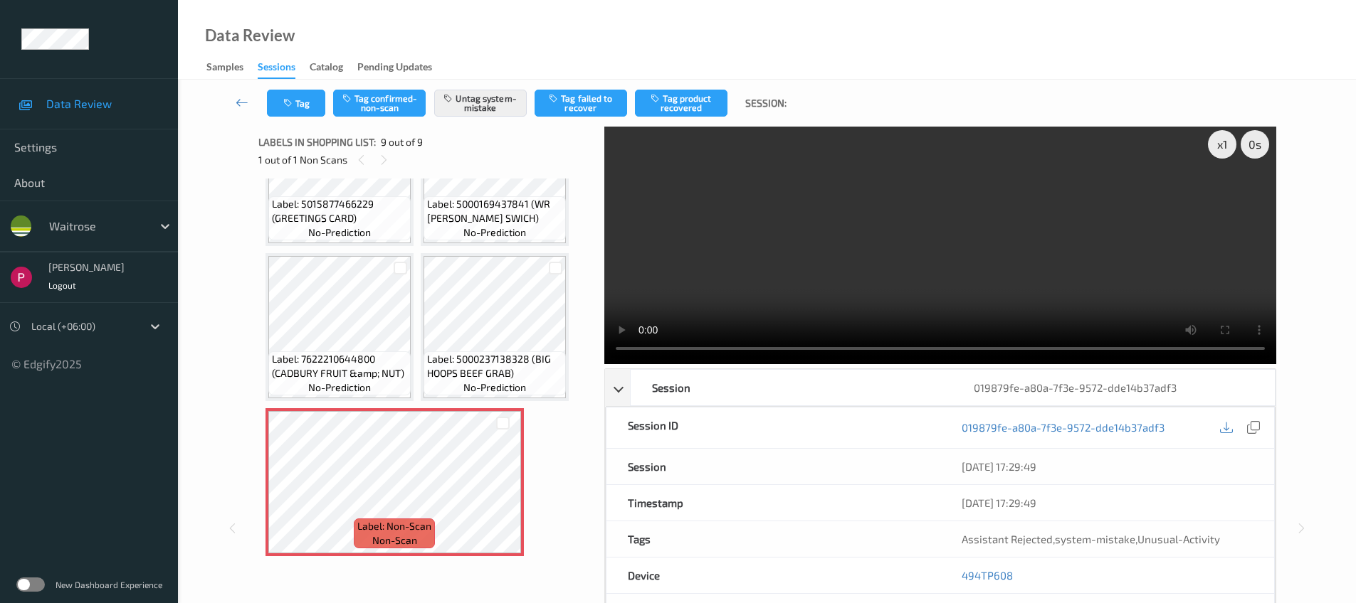
scroll to position [0, 0]
